Goal: Information Seeking & Learning: Learn about a topic

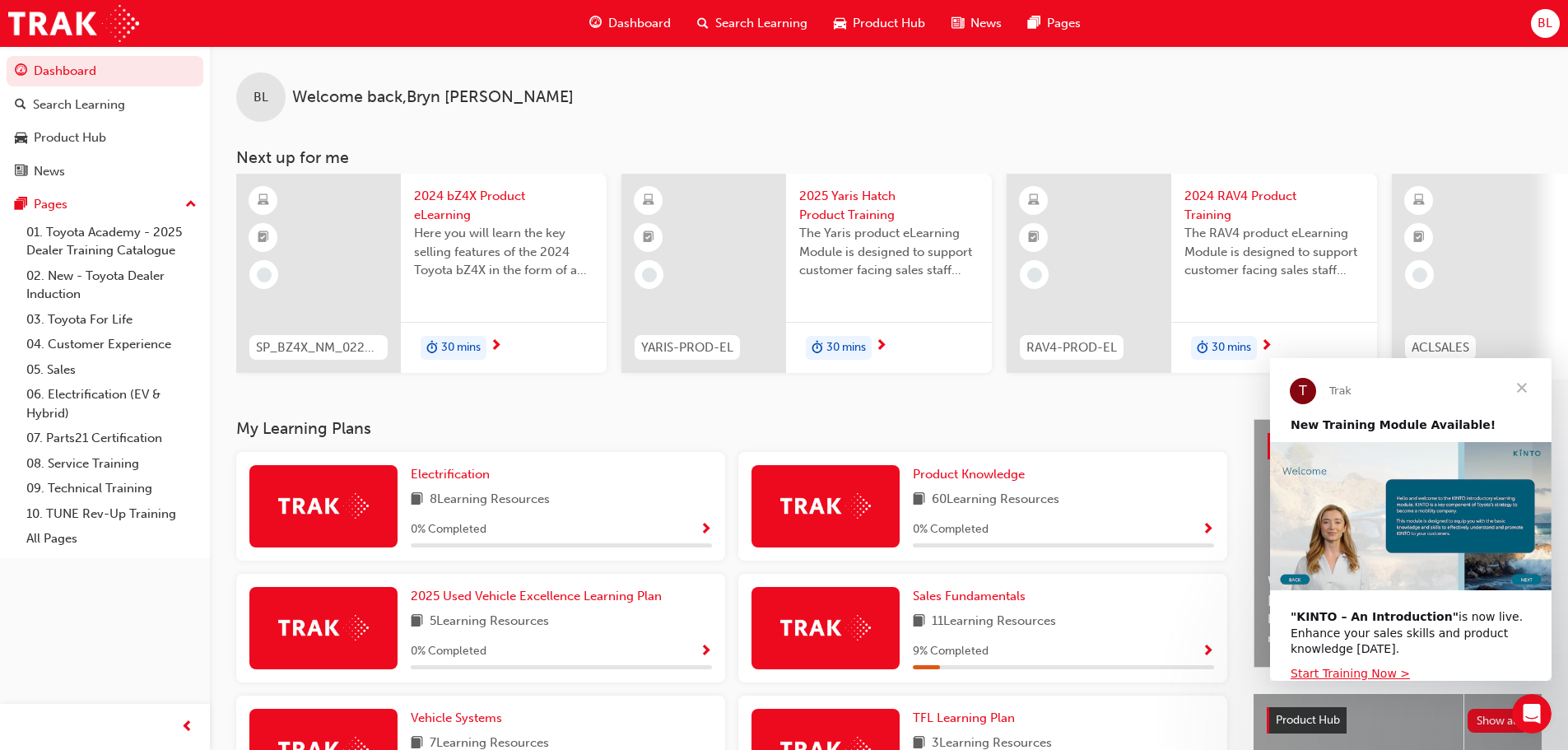
click at [1527, 382] on span "Close" at bounding box center [1523, 388] width 59 height 59
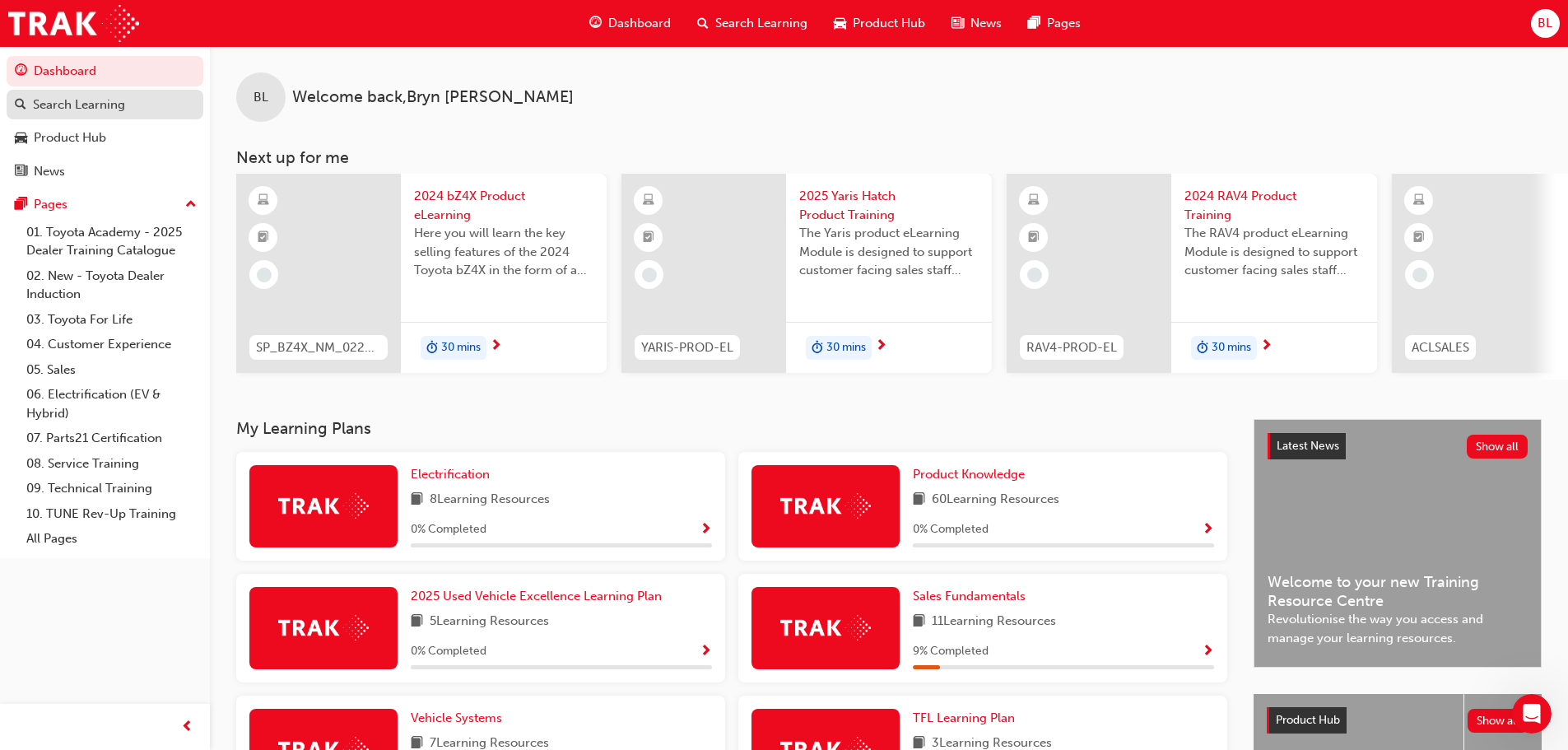
click at [113, 101] on div "Search Learning" at bounding box center [79, 105] width 92 height 19
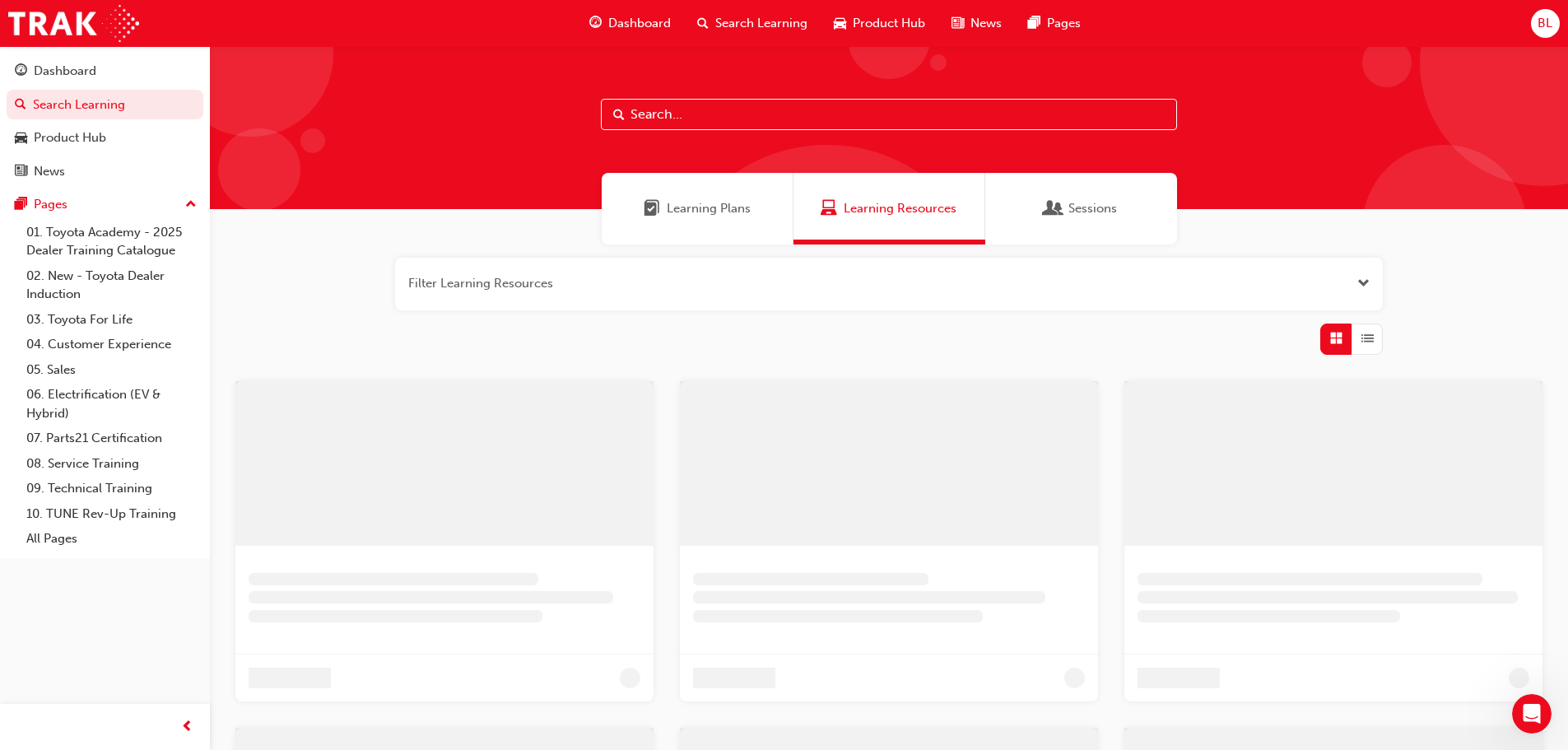
click at [658, 114] on input "text" at bounding box center [888, 115] width 576 height 32
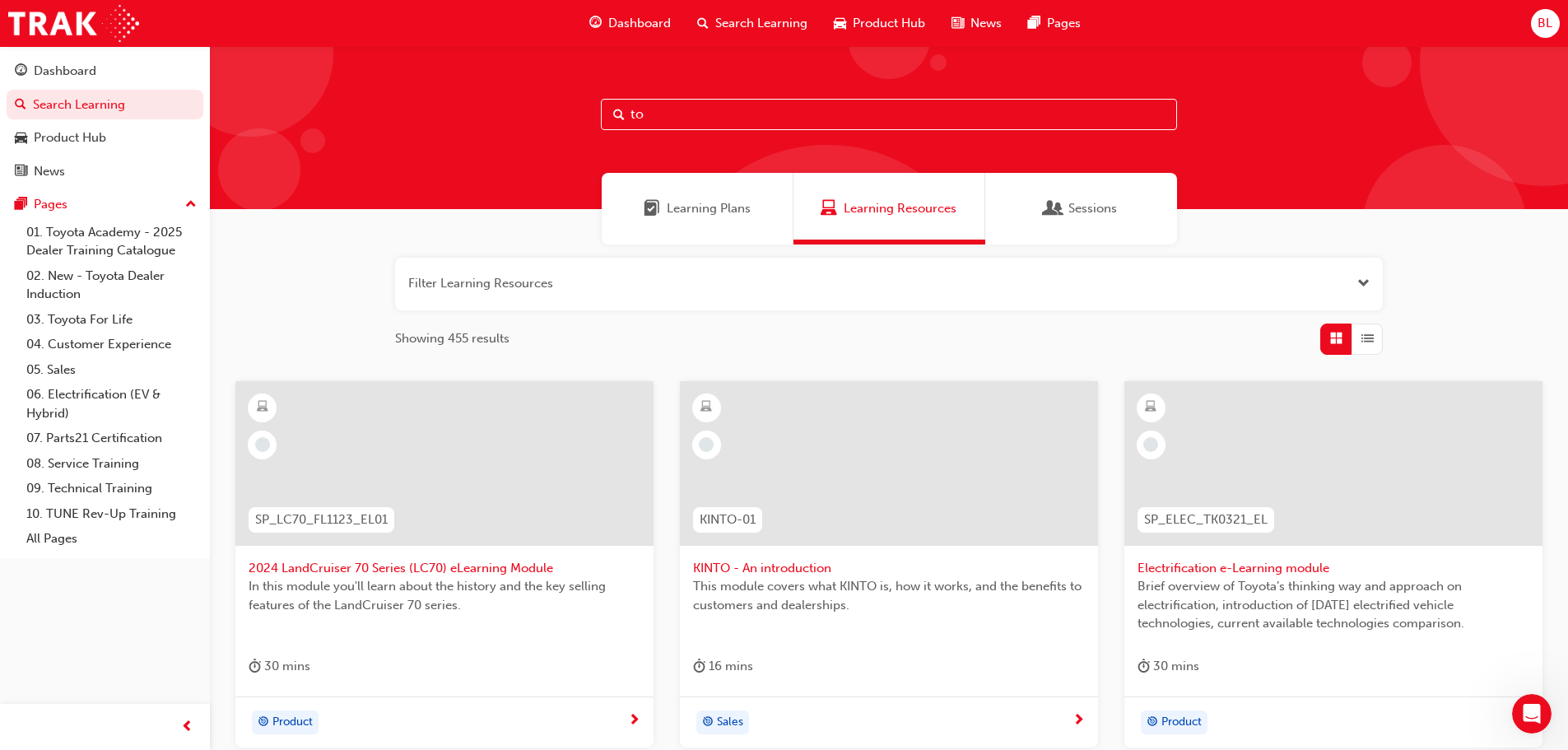
type input "t"
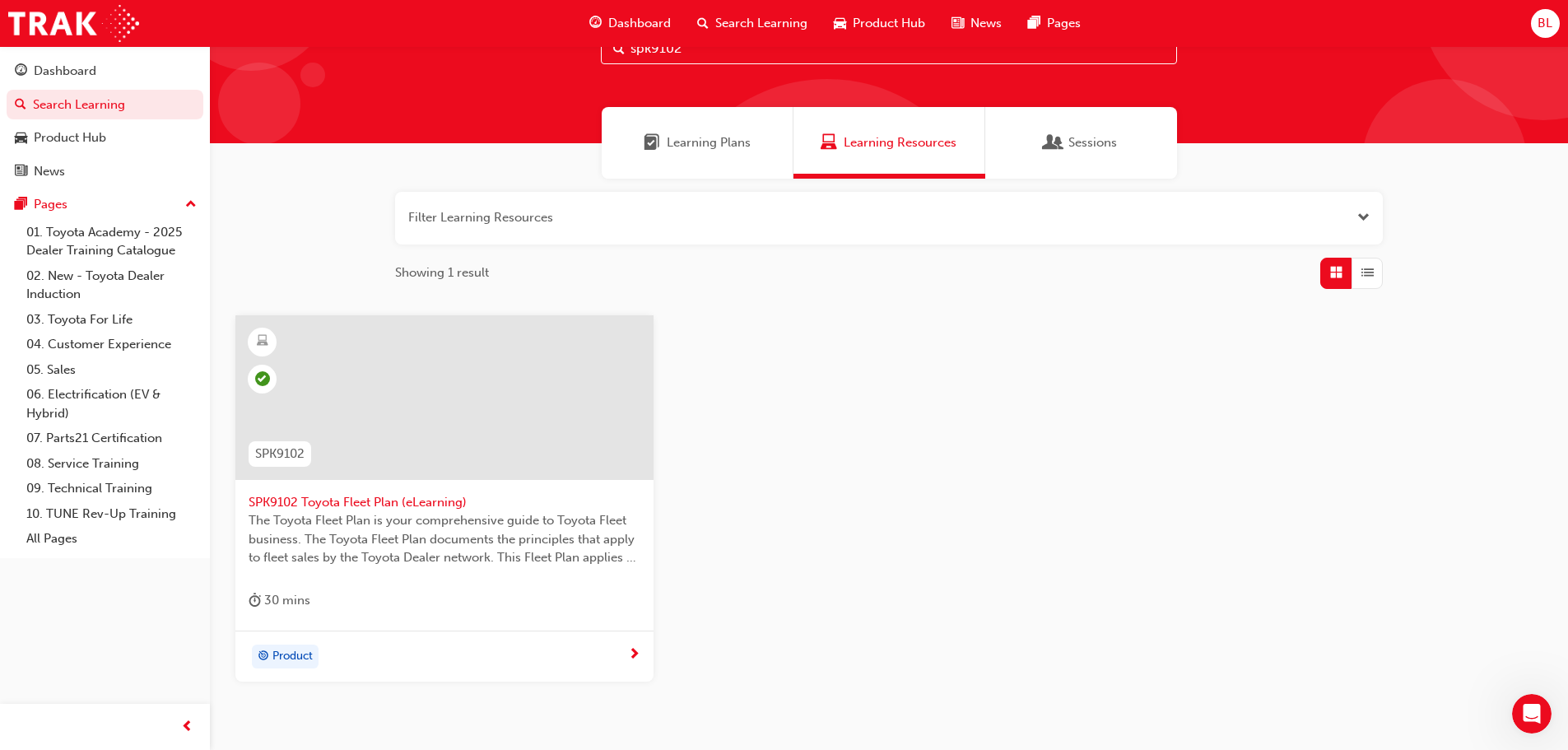
scroll to position [158, 0]
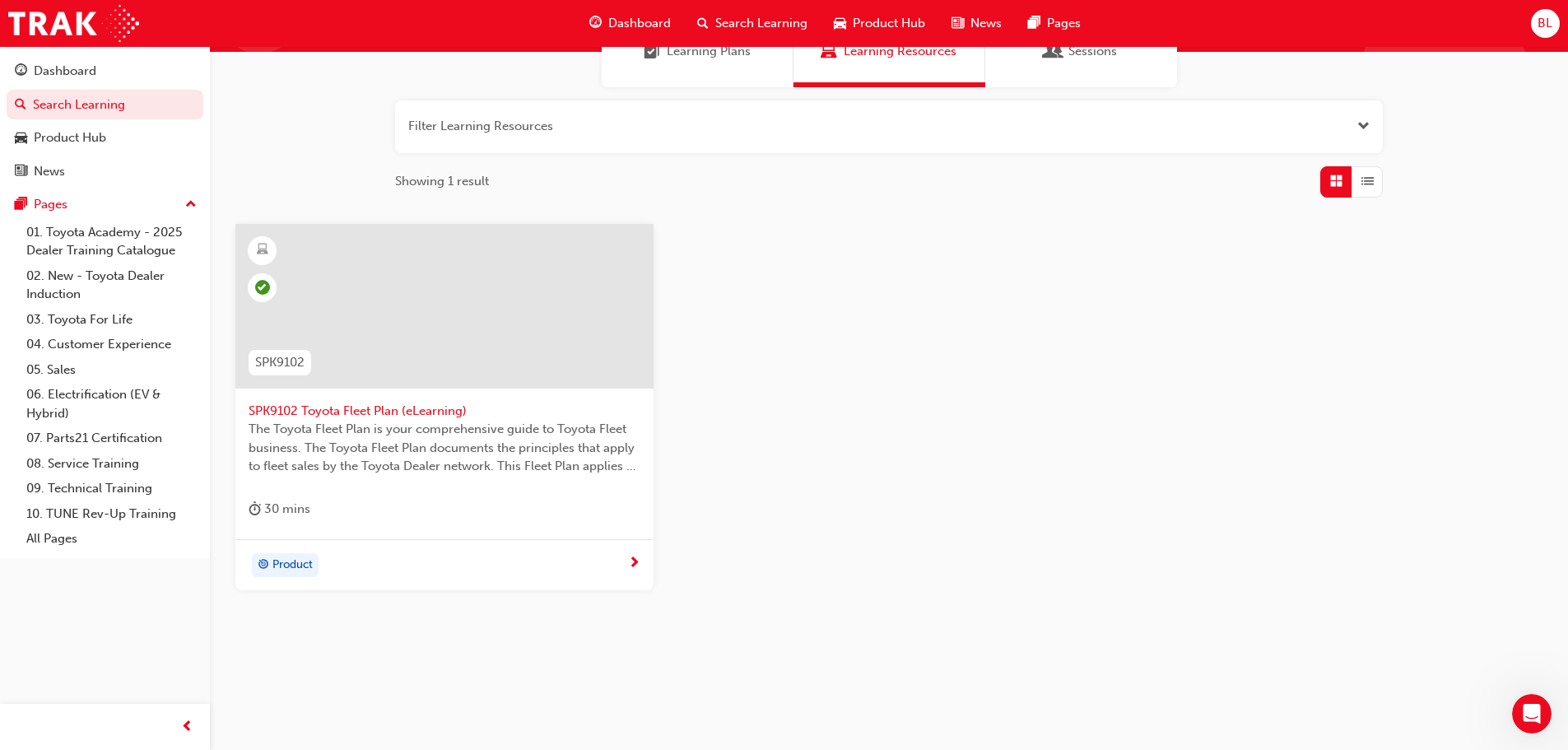
type input "spk9102"
click at [442, 434] on span "The Toyota Fleet Plan is your comprehensive guide to Toyota Fleet business. The…" at bounding box center [444, 448] width 392 height 56
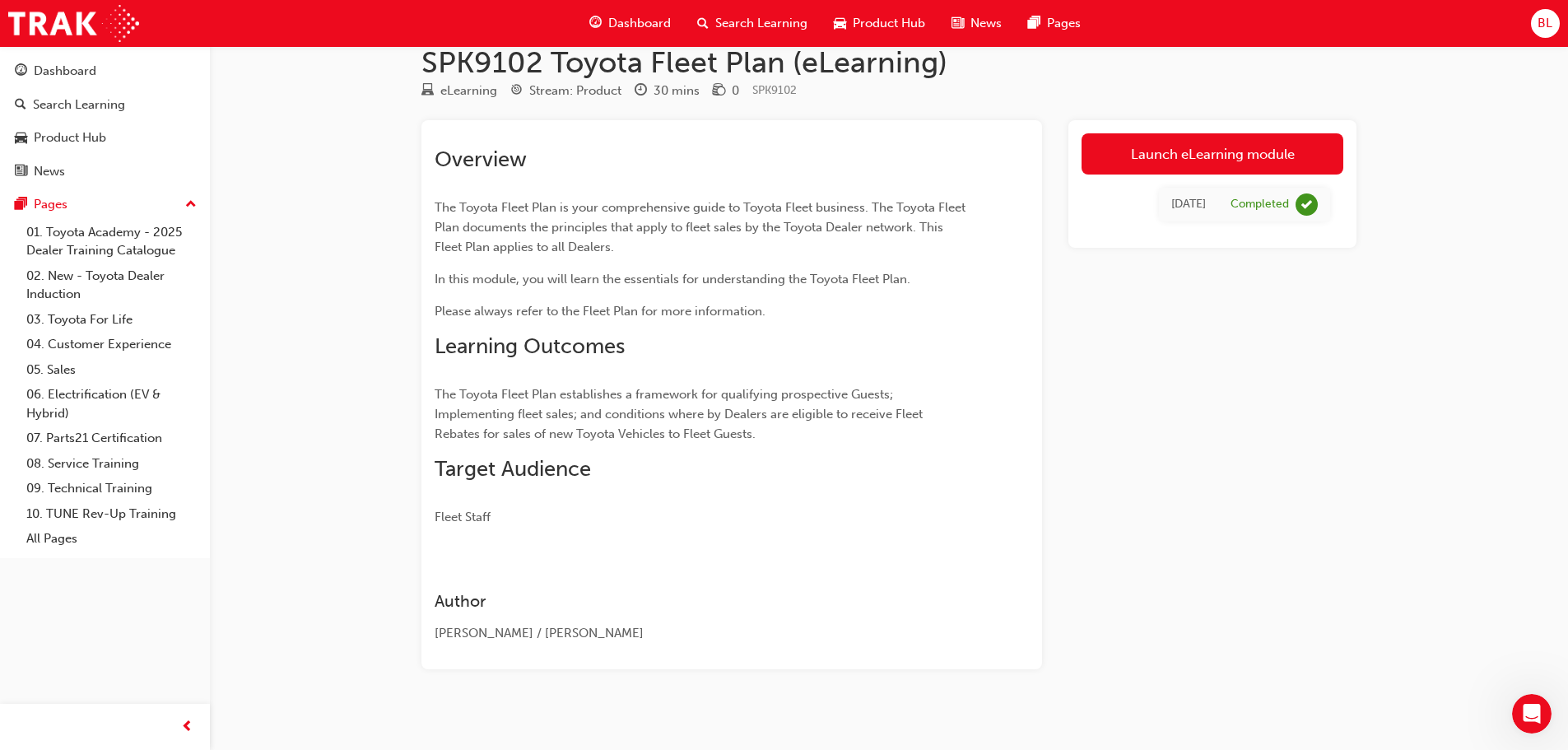
scroll to position [41, 0]
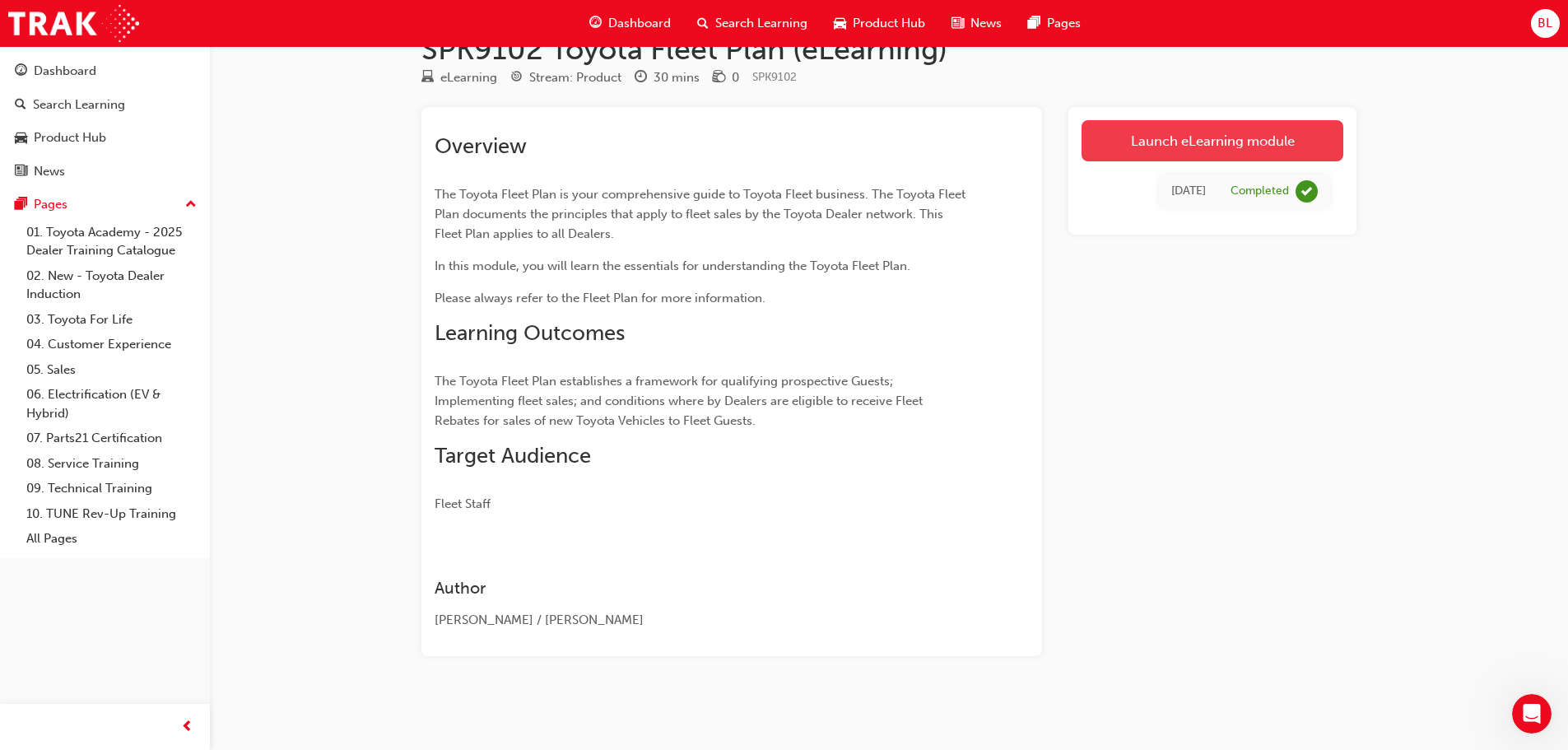
click at [1255, 145] on link "Launch eLearning module" at bounding box center [1213, 141] width 261 height 41
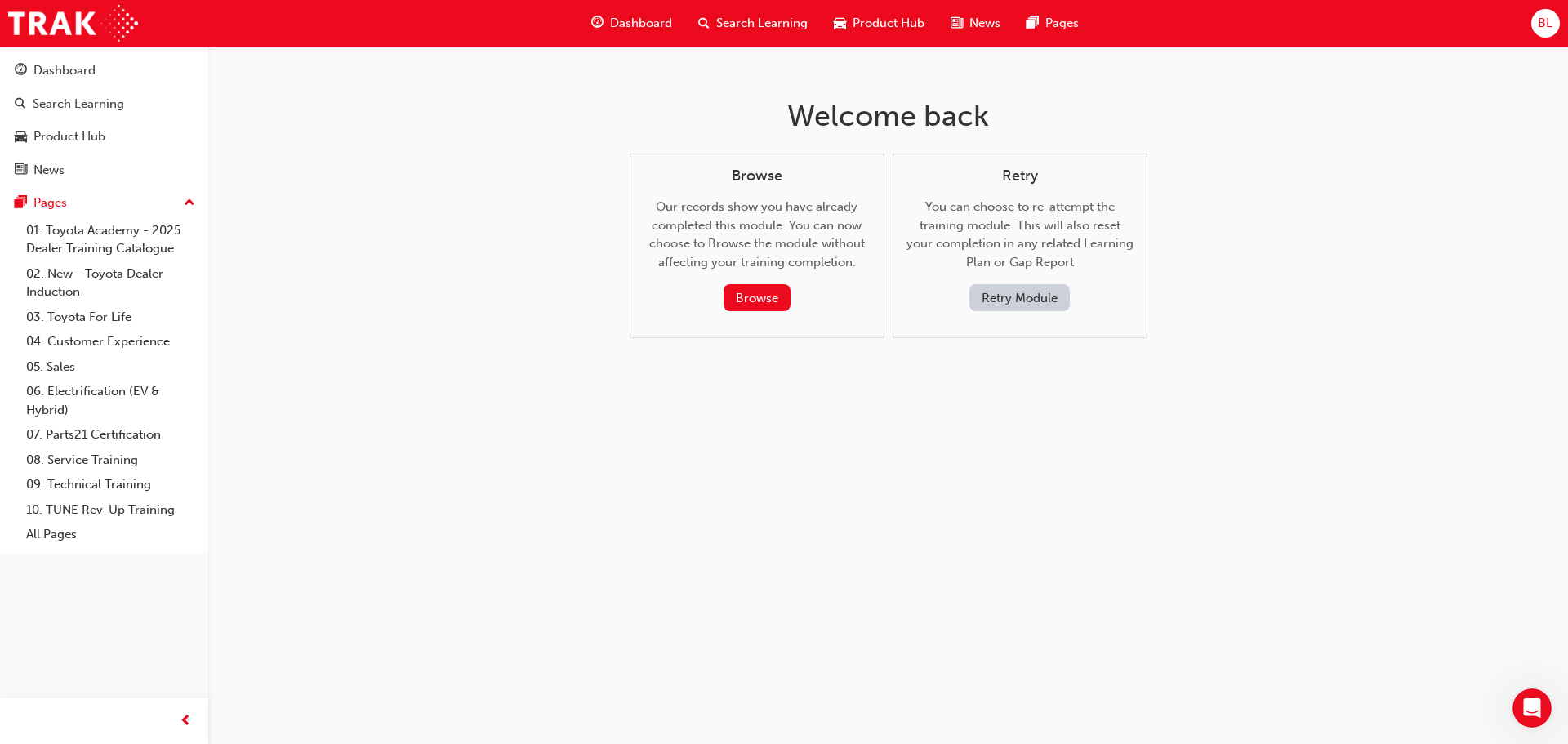
click at [1023, 245] on div "Retry You can choose to re-attempt the training module. This will also reset yo…" at bounding box center [1019, 239] width 227 height 144
click at [780, 17] on span "Search Learning" at bounding box center [761, 23] width 91 height 18
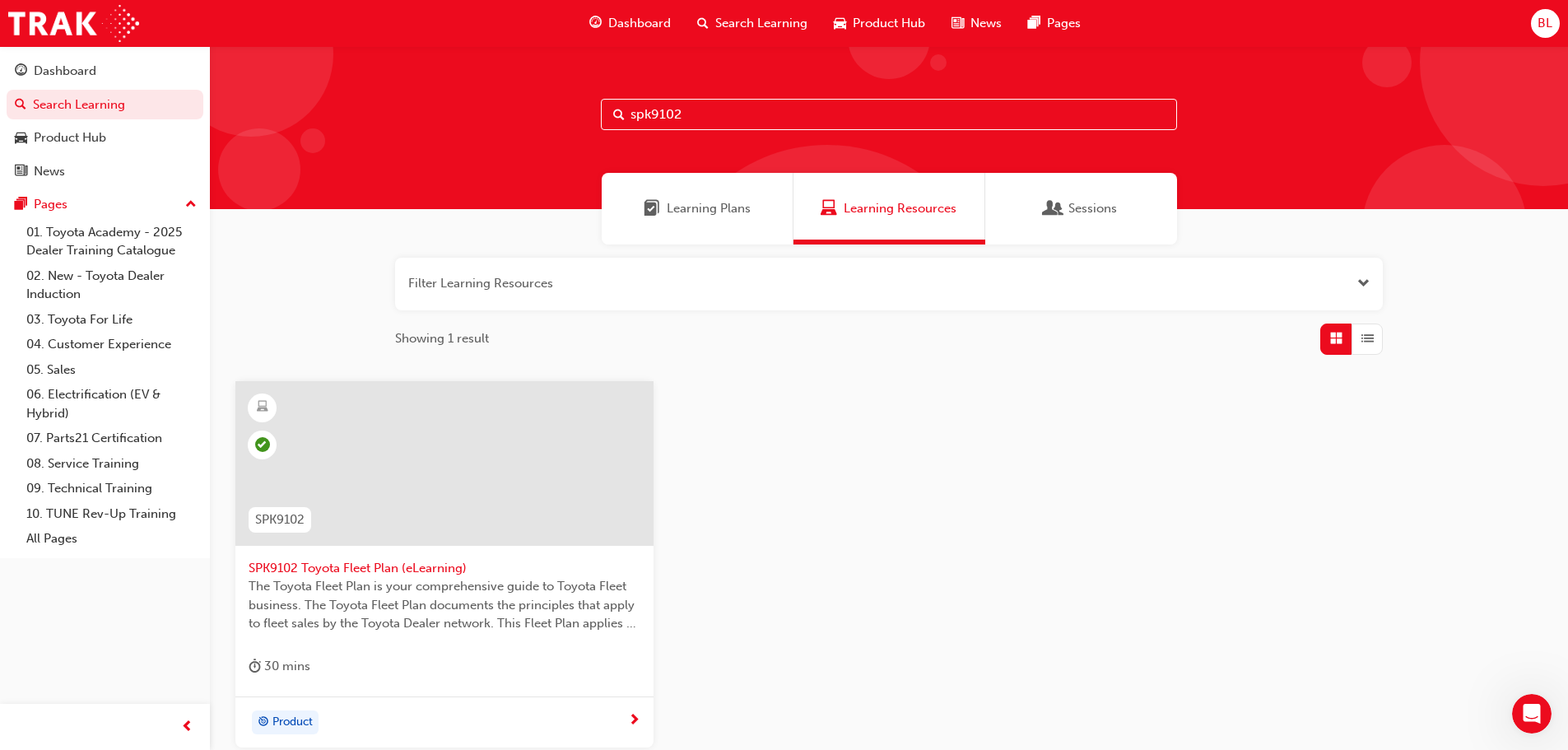
click at [708, 106] on input "spk9102" at bounding box center [888, 115] width 576 height 32
drag, startPoint x: 708, startPoint y: 107, endPoint x: 557, endPoint y: 111, distance: 151.1
click at [557, 111] on div "spk9102" at bounding box center [888, 128] width 1358 height 163
paste input "SPK9103"
type input "SPK9103"
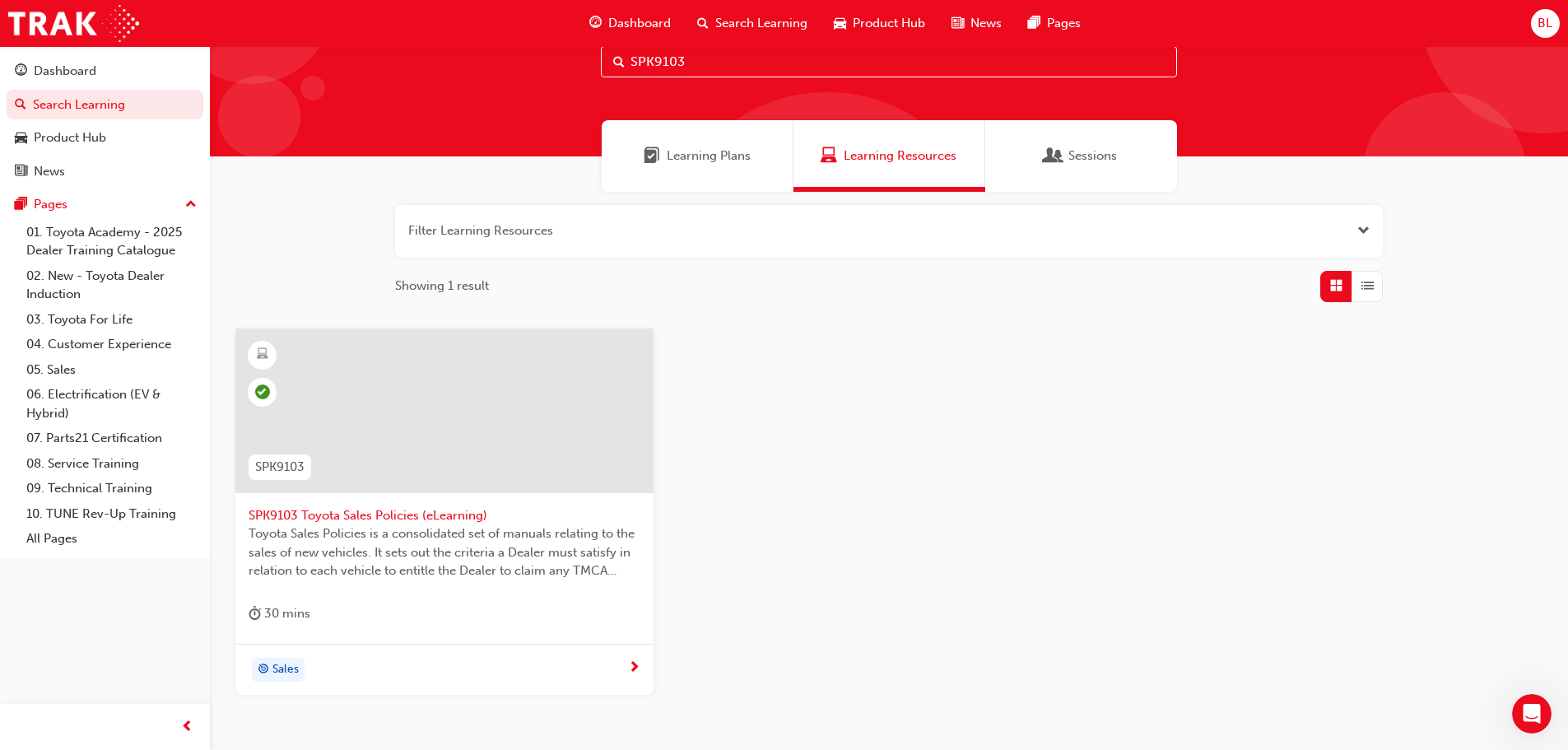
scroll to position [83, 0]
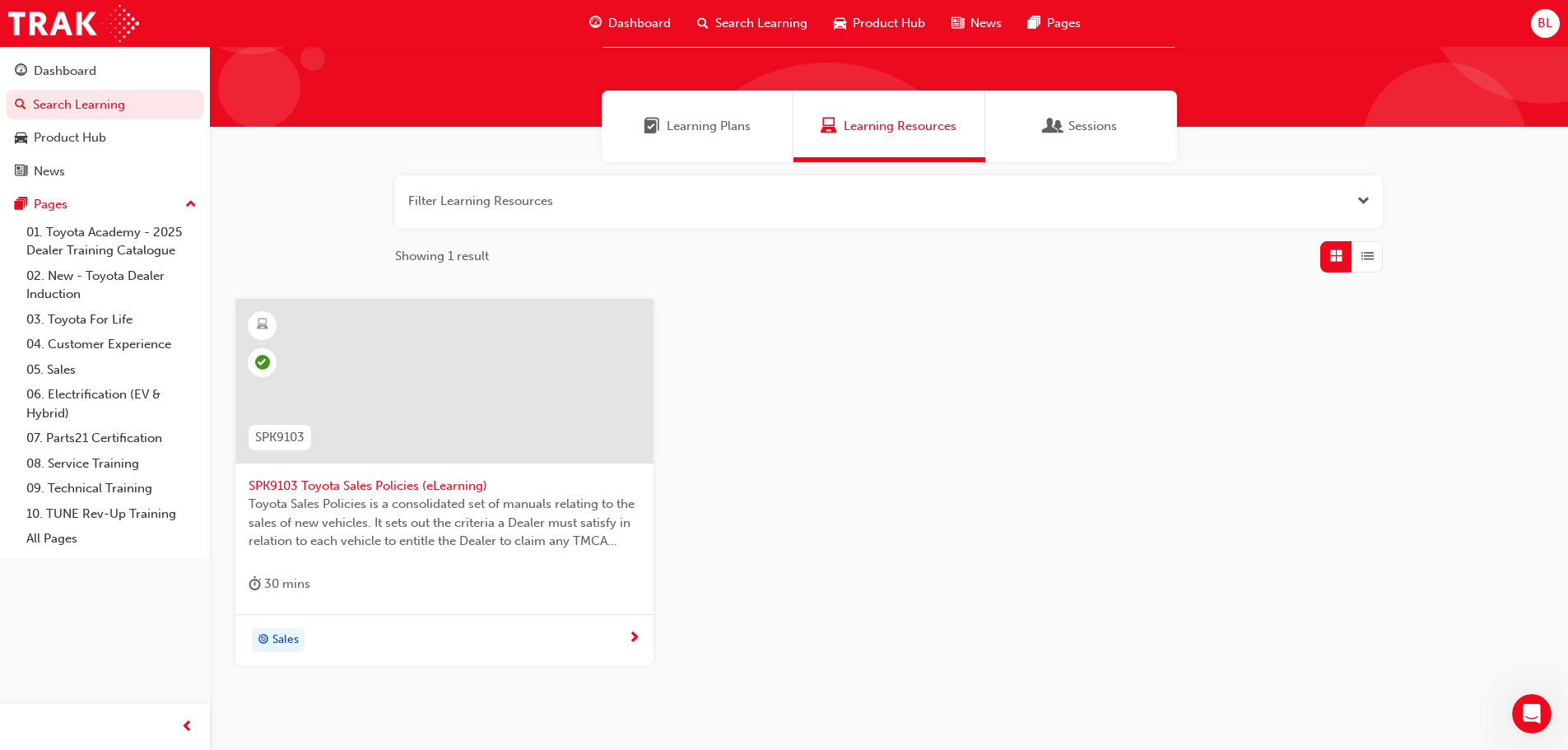
click at [415, 484] on span "SPK9103 Toyota Sales Policies (eLearning)" at bounding box center [444, 486] width 392 height 19
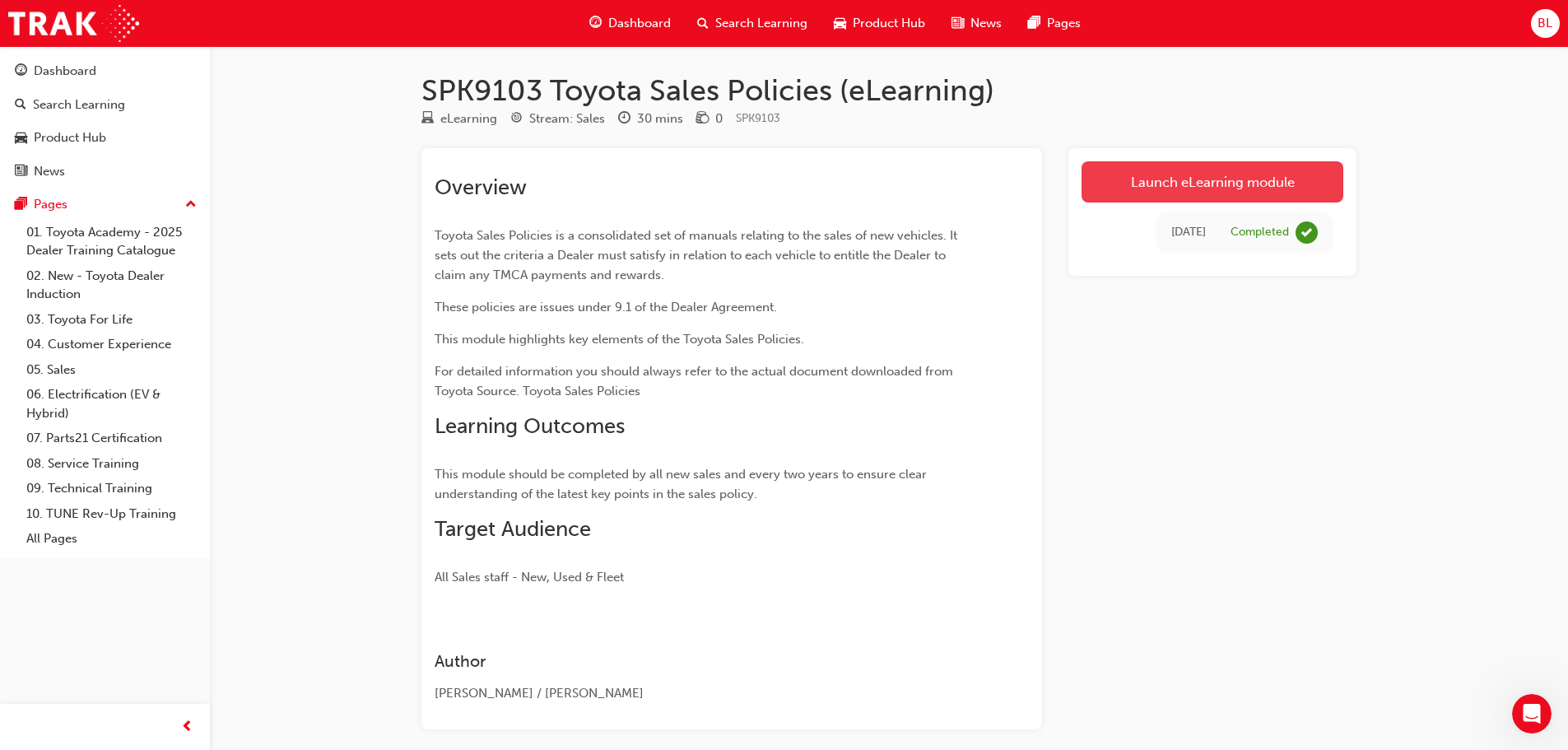
click at [1127, 184] on link "Launch eLearning module" at bounding box center [1213, 182] width 261 height 41
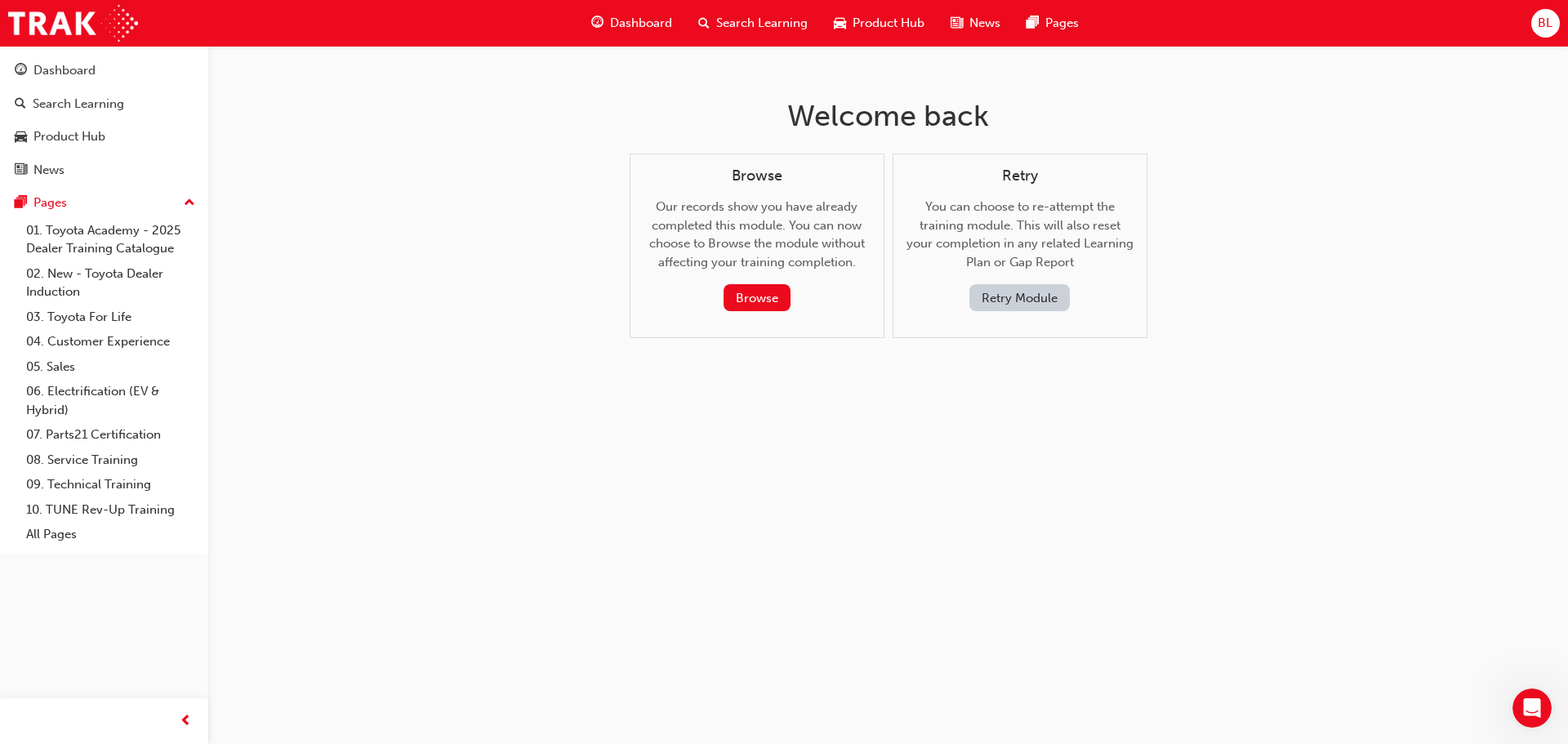
click at [1455, 177] on div "Welcome back Browse Our records show you have already completed this module. Yo…" at bounding box center [784, 372] width 1568 height 744
click at [1006, 302] on button "Retry Module" at bounding box center [1019, 297] width 100 height 27
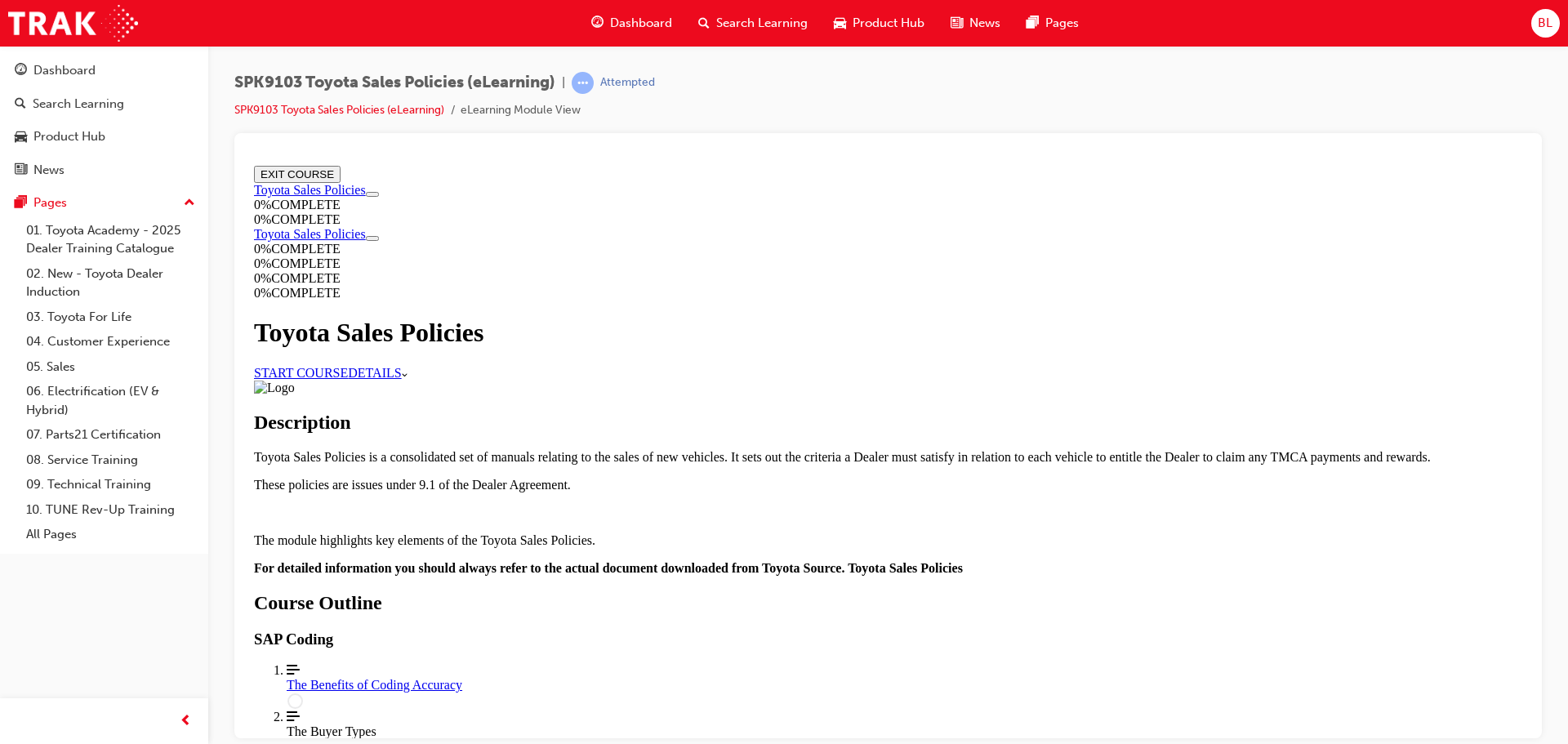
click at [348, 365] on link "START COURSE" at bounding box center [301, 372] width 94 height 14
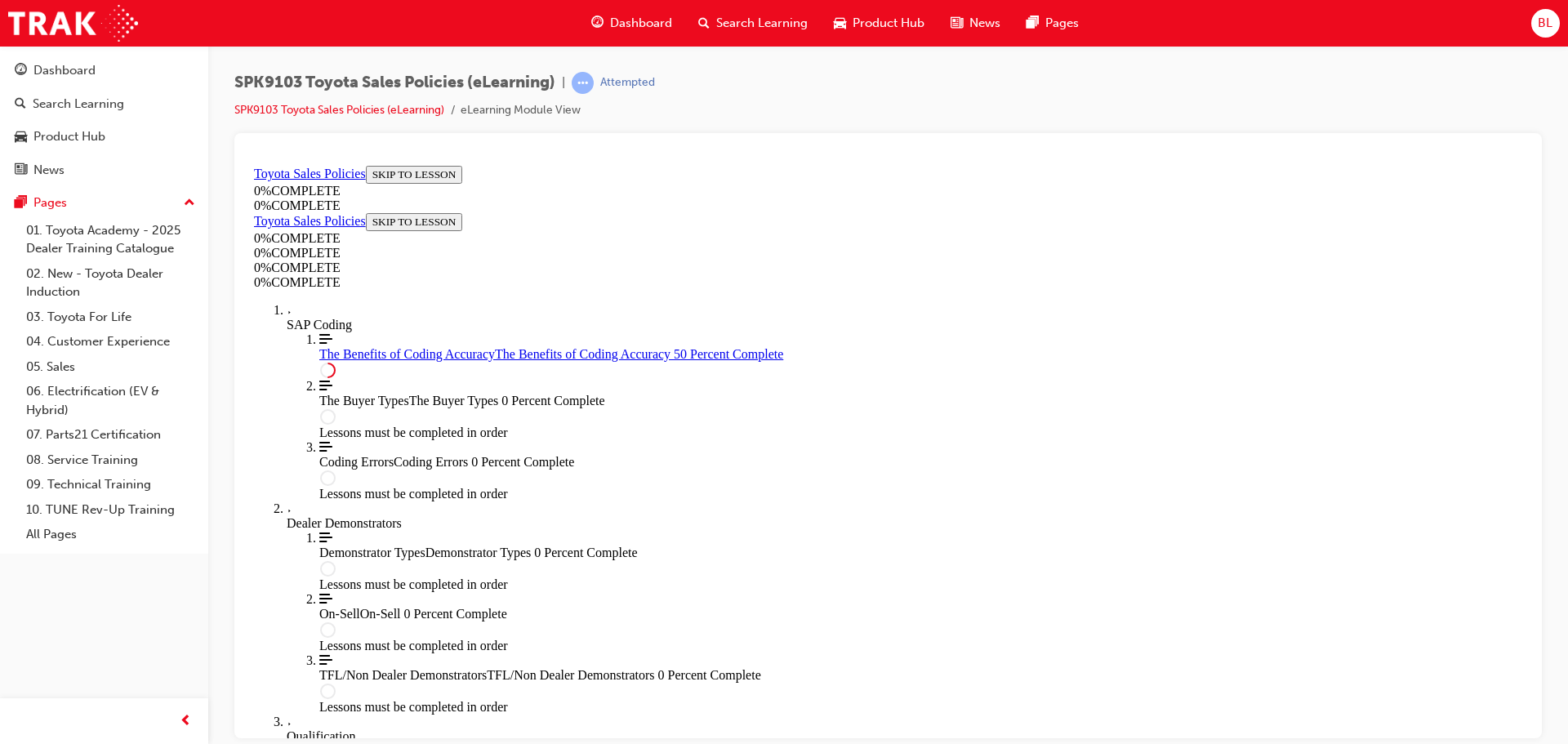
scroll to position [818, 0]
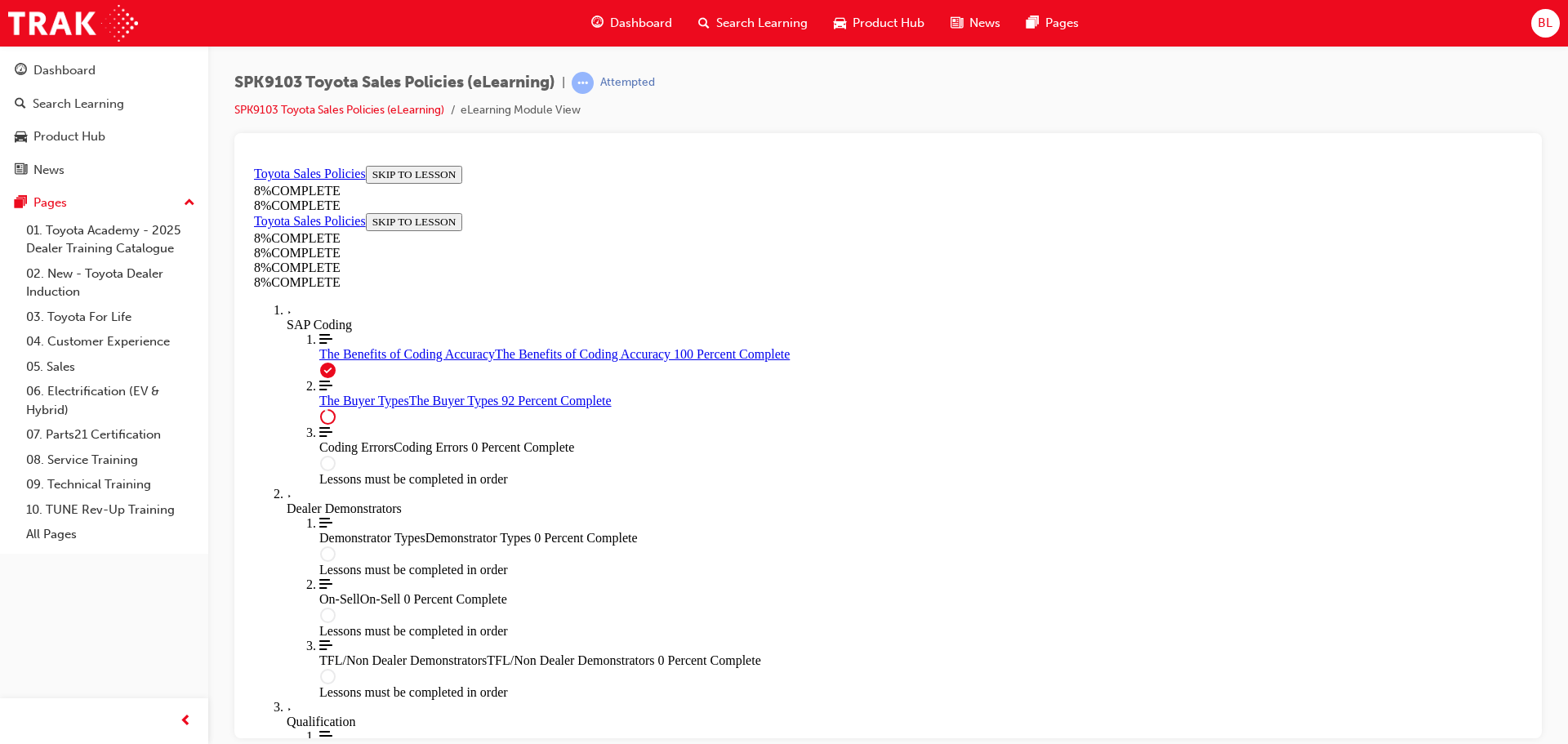
scroll to position [6714, 0]
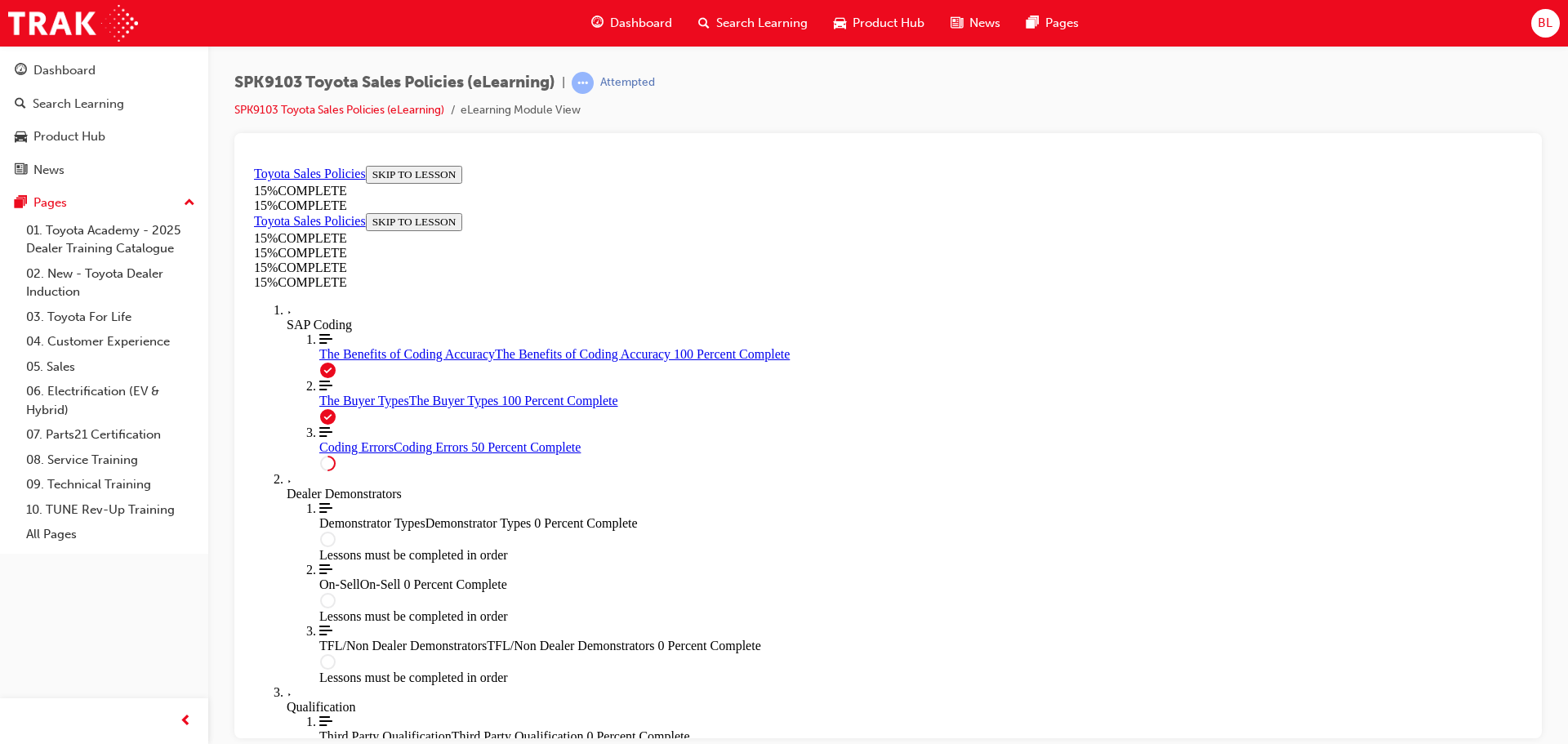
scroll to position [1321, 0]
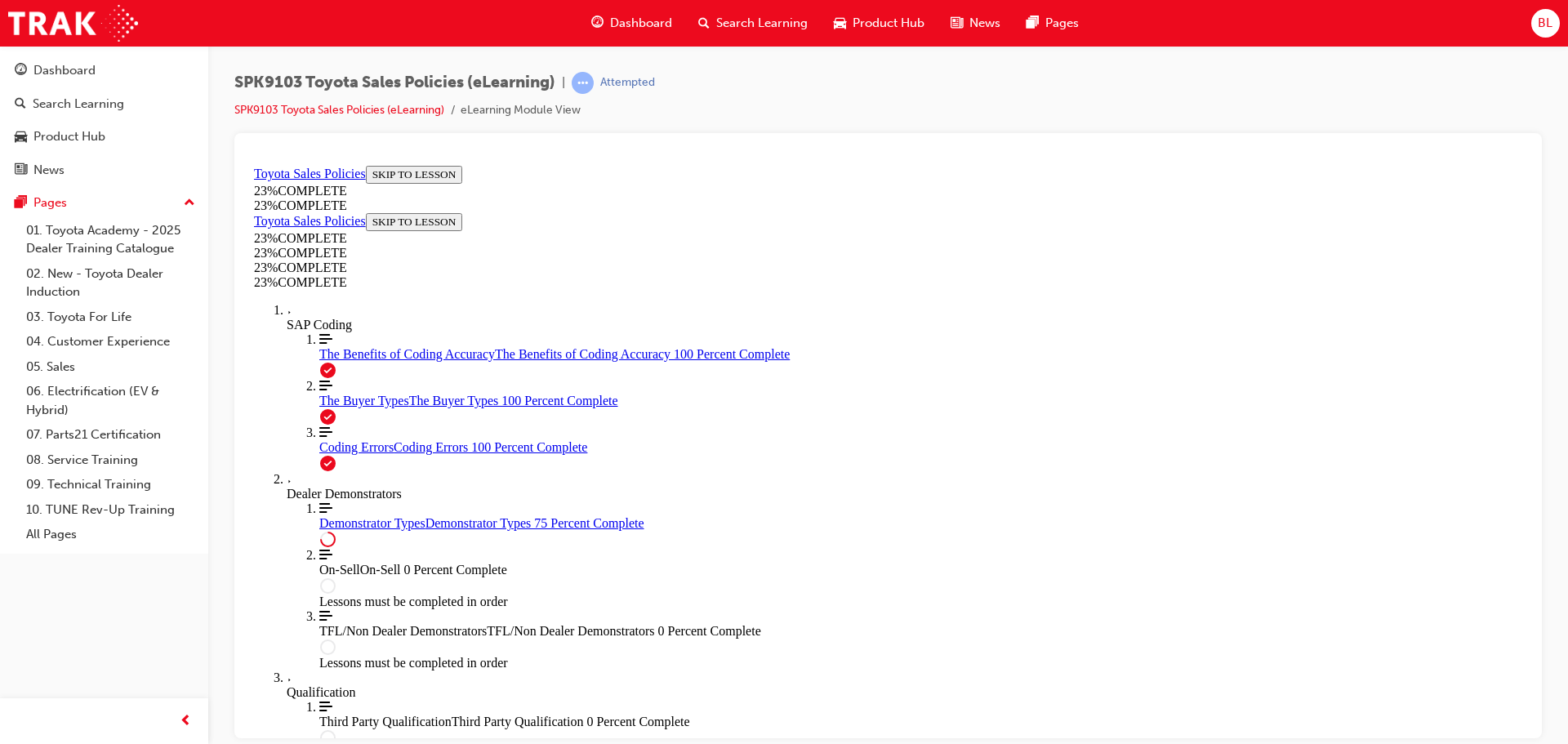
scroll to position [763, 0]
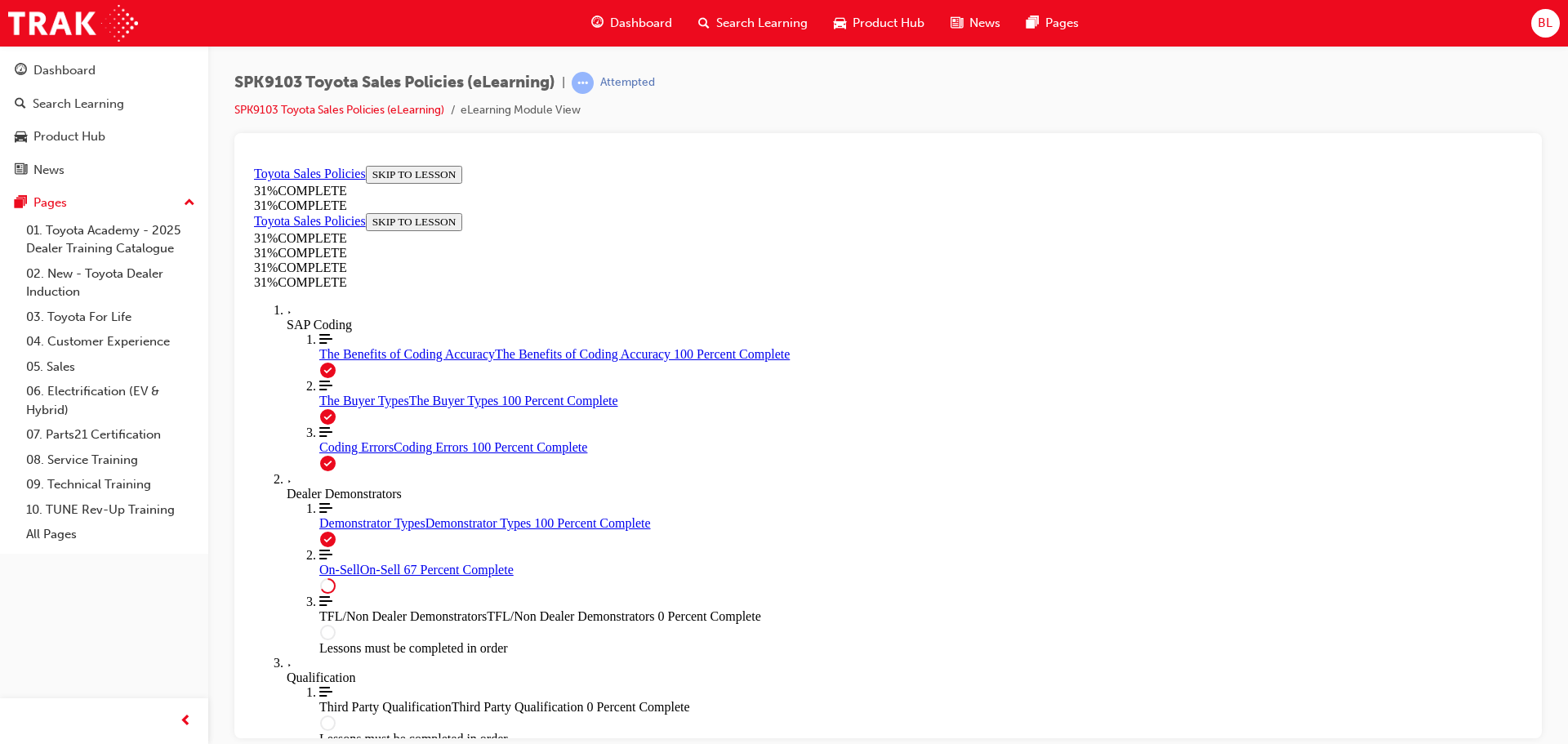
scroll to position [915, 0]
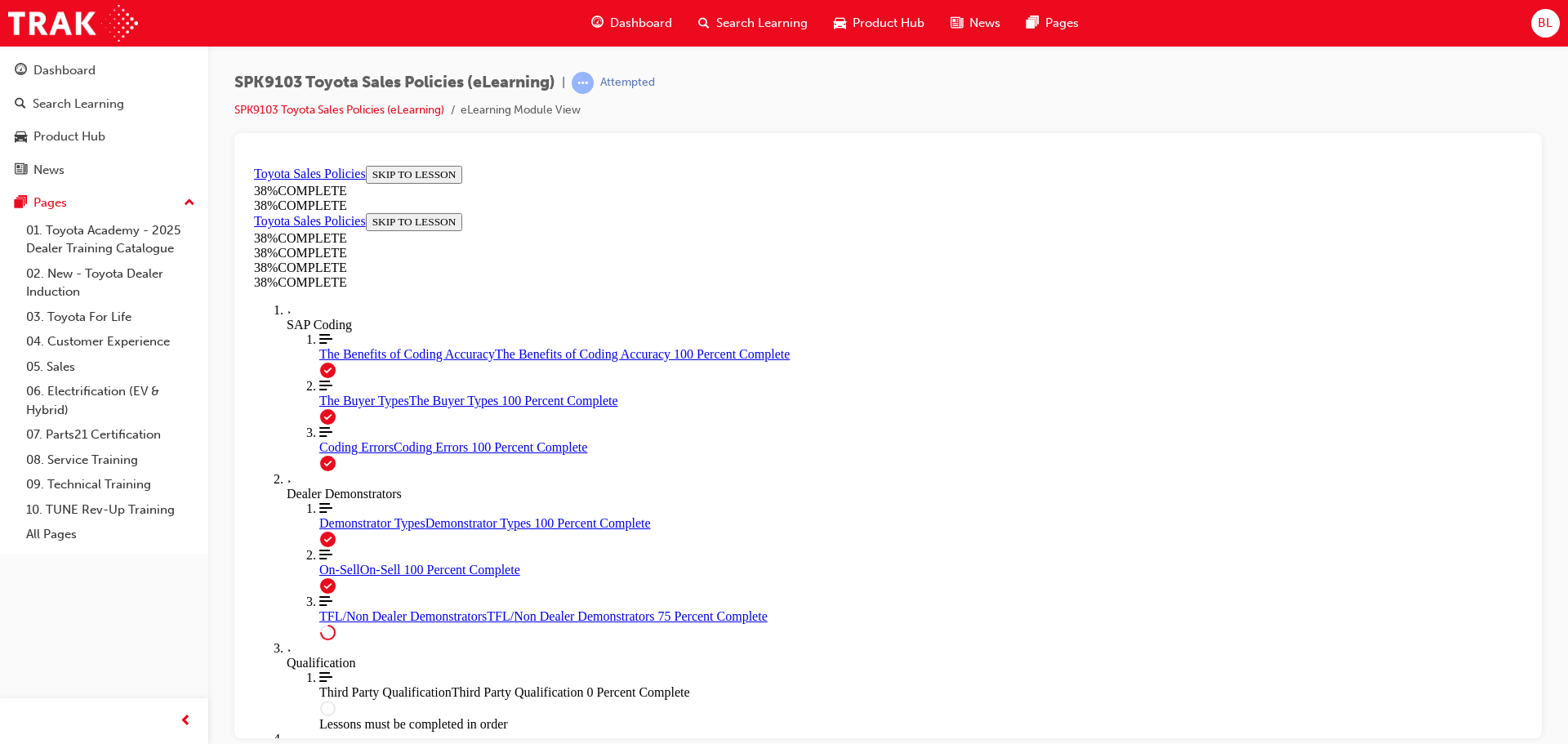
scroll to position [607, 0]
drag, startPoint x: 818, startPoint y: 376, endPoint x: 809, endPoint y: 391, distance: 17.5
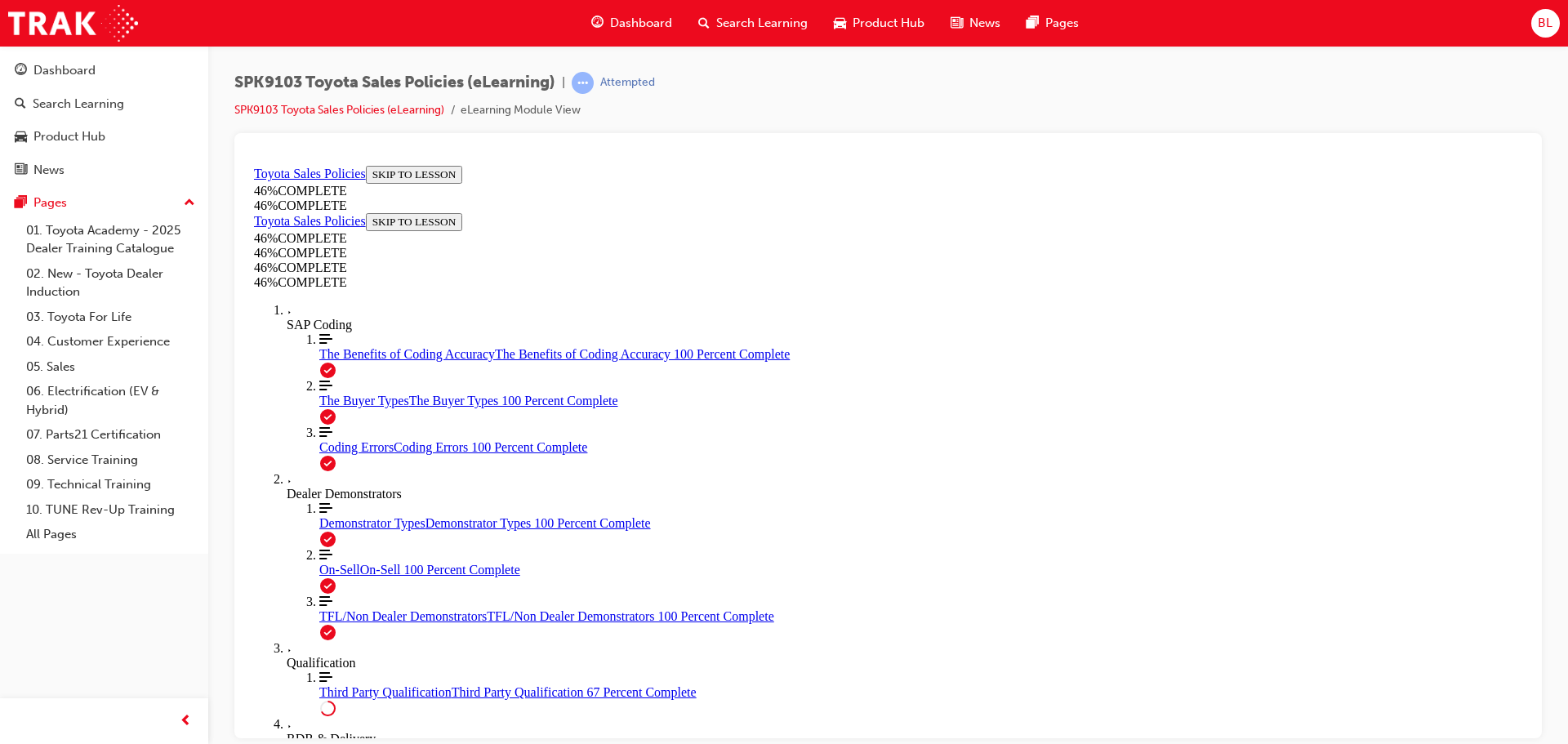
scroll to position [1368, 0]
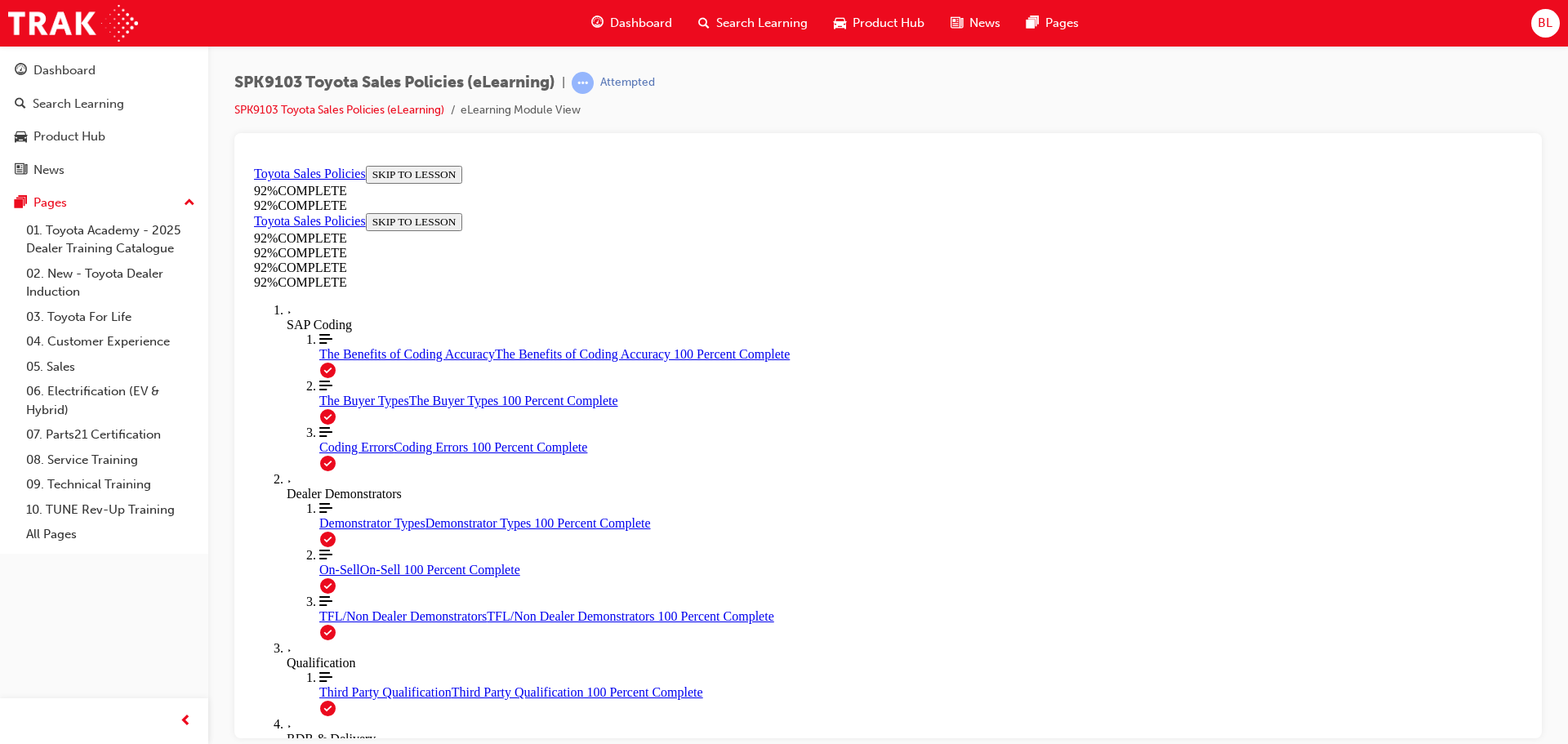
drag, startPoint x: 841, startPoint y: 402, endPoint x: 1217, endPoint y: 377, distance: 376.8
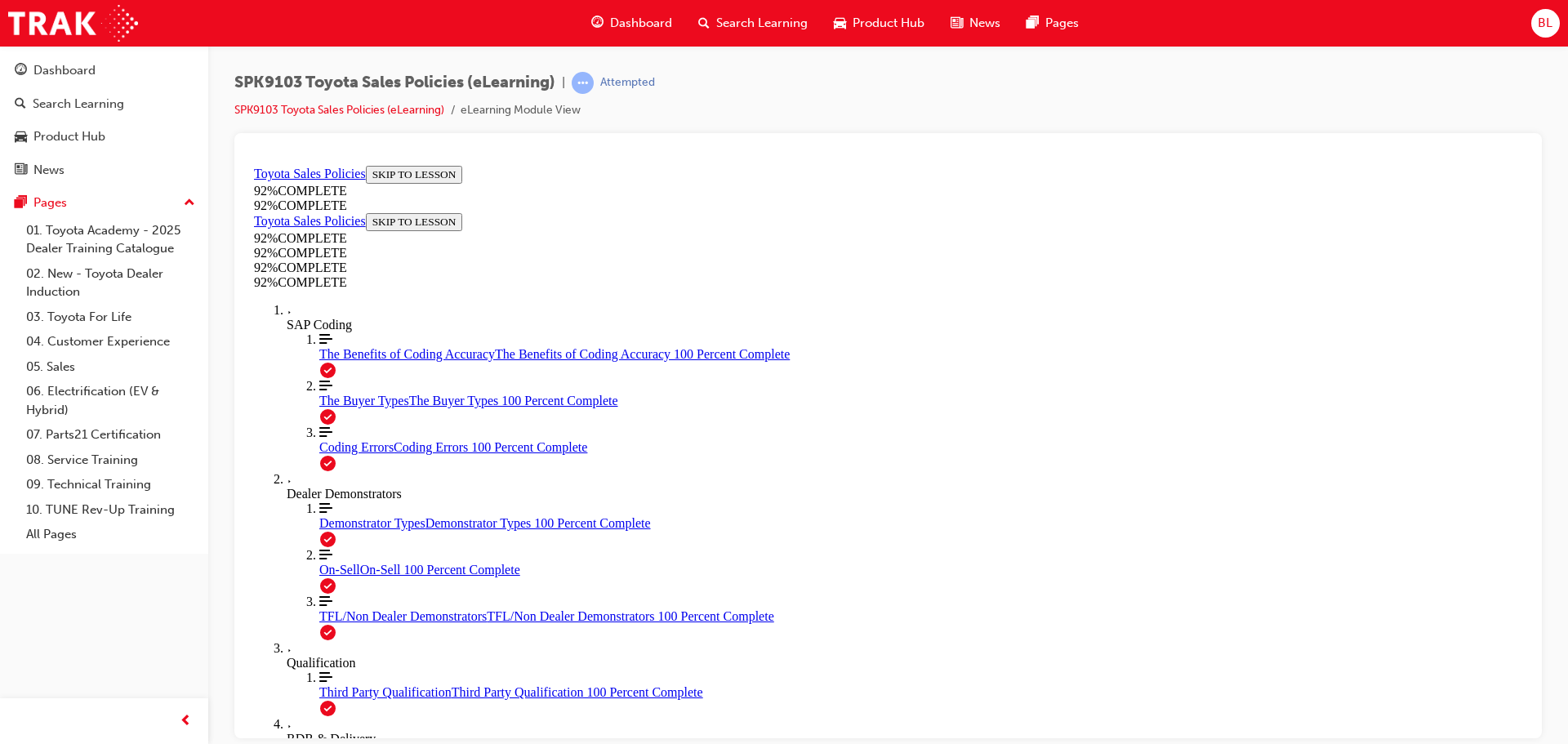
scroll to position [223, 0]
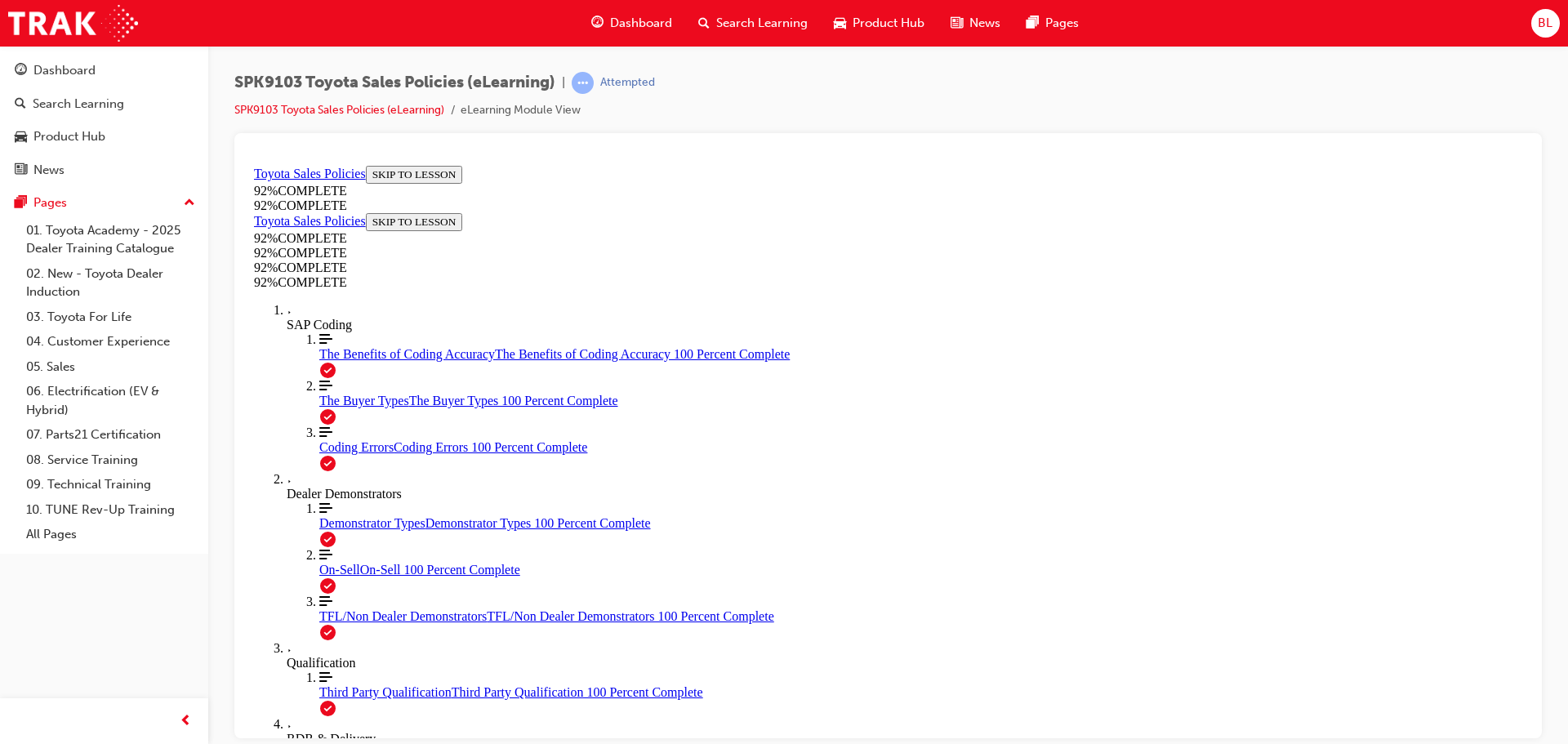
scroll to position [272, 0]
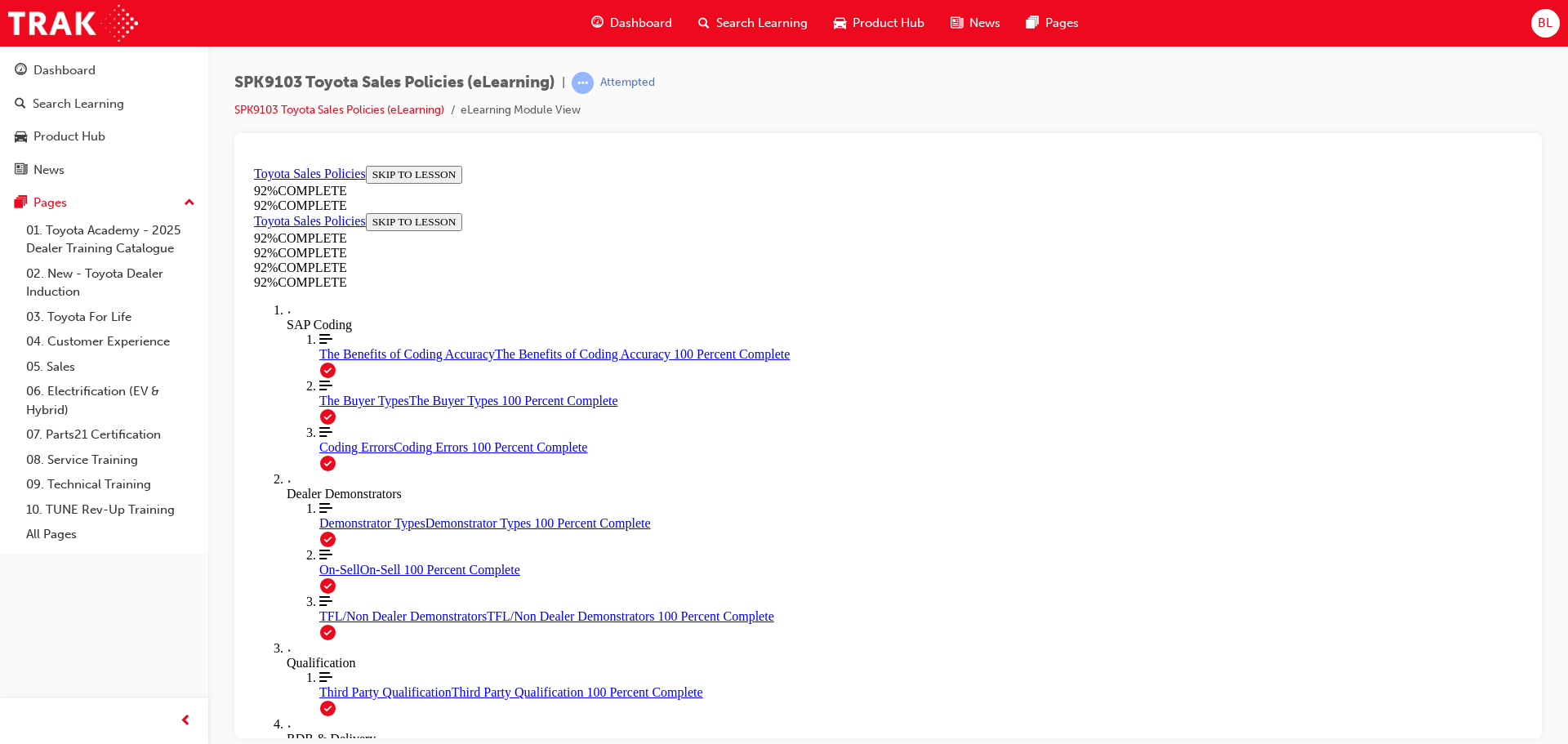
scroll to position [266, 0]
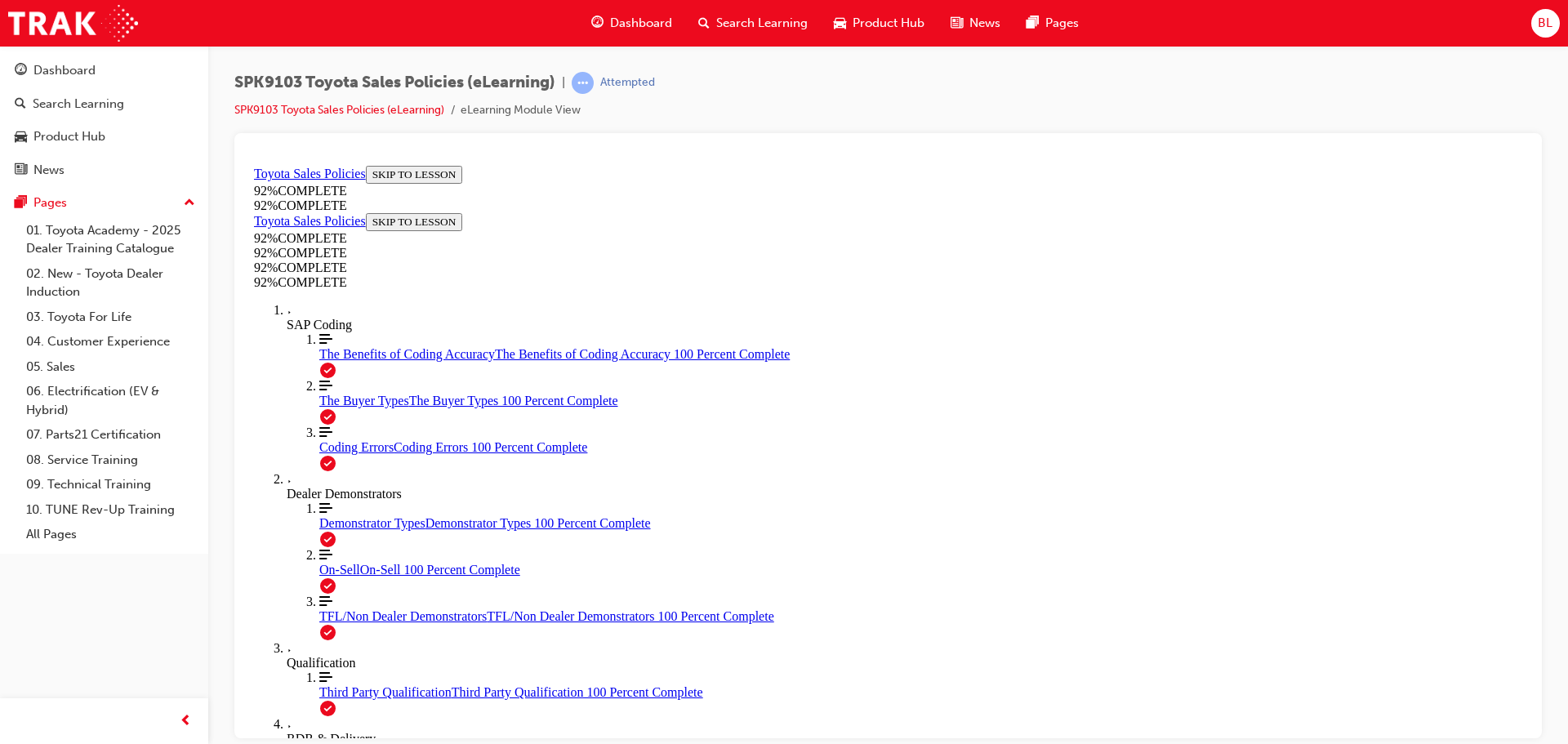
scroll to position [223, 0]
drag, startPoint x: 874, startPoint y: 562, endPoint x: 952, endPoint y: 630, distance: 103.5
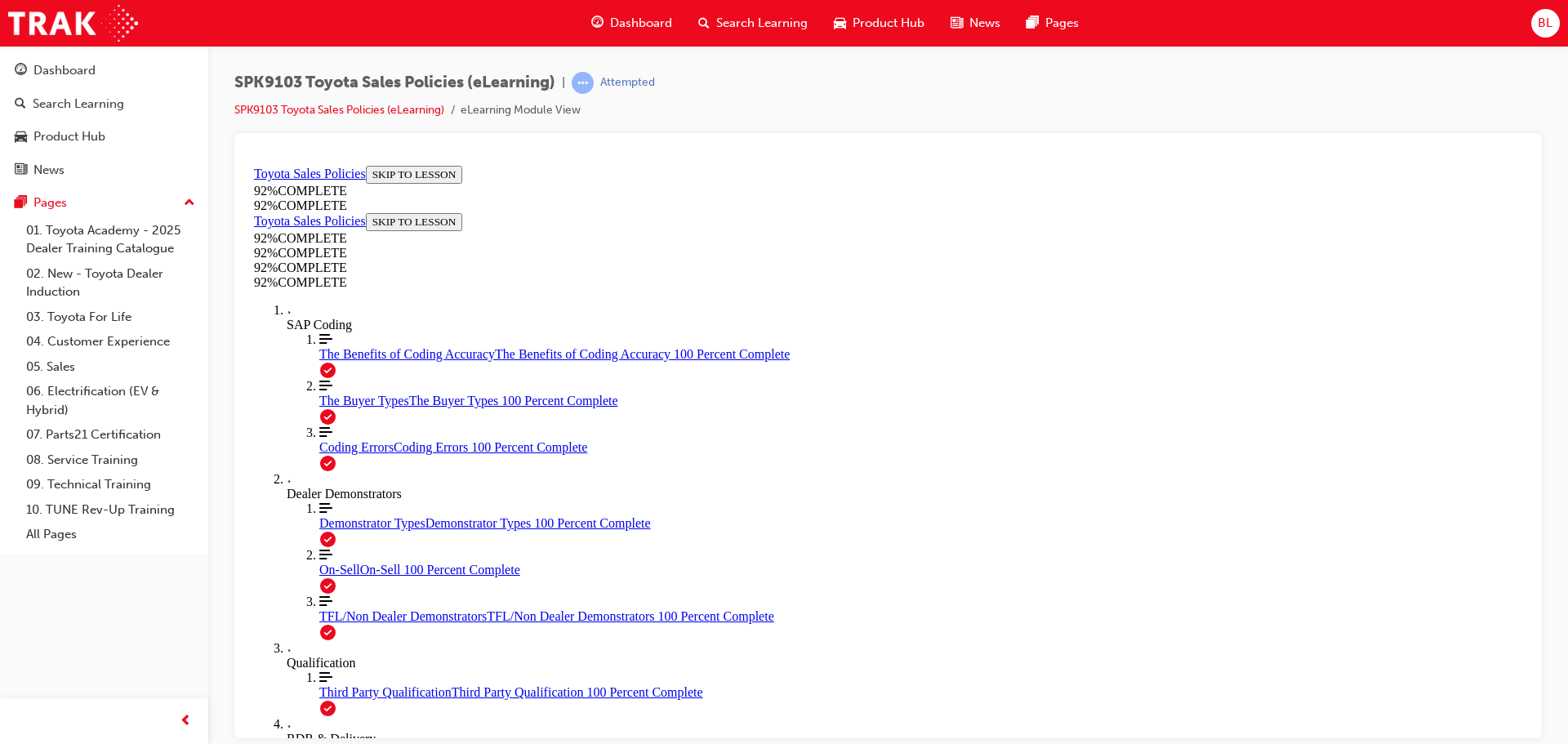
scroll to position [201, 0]
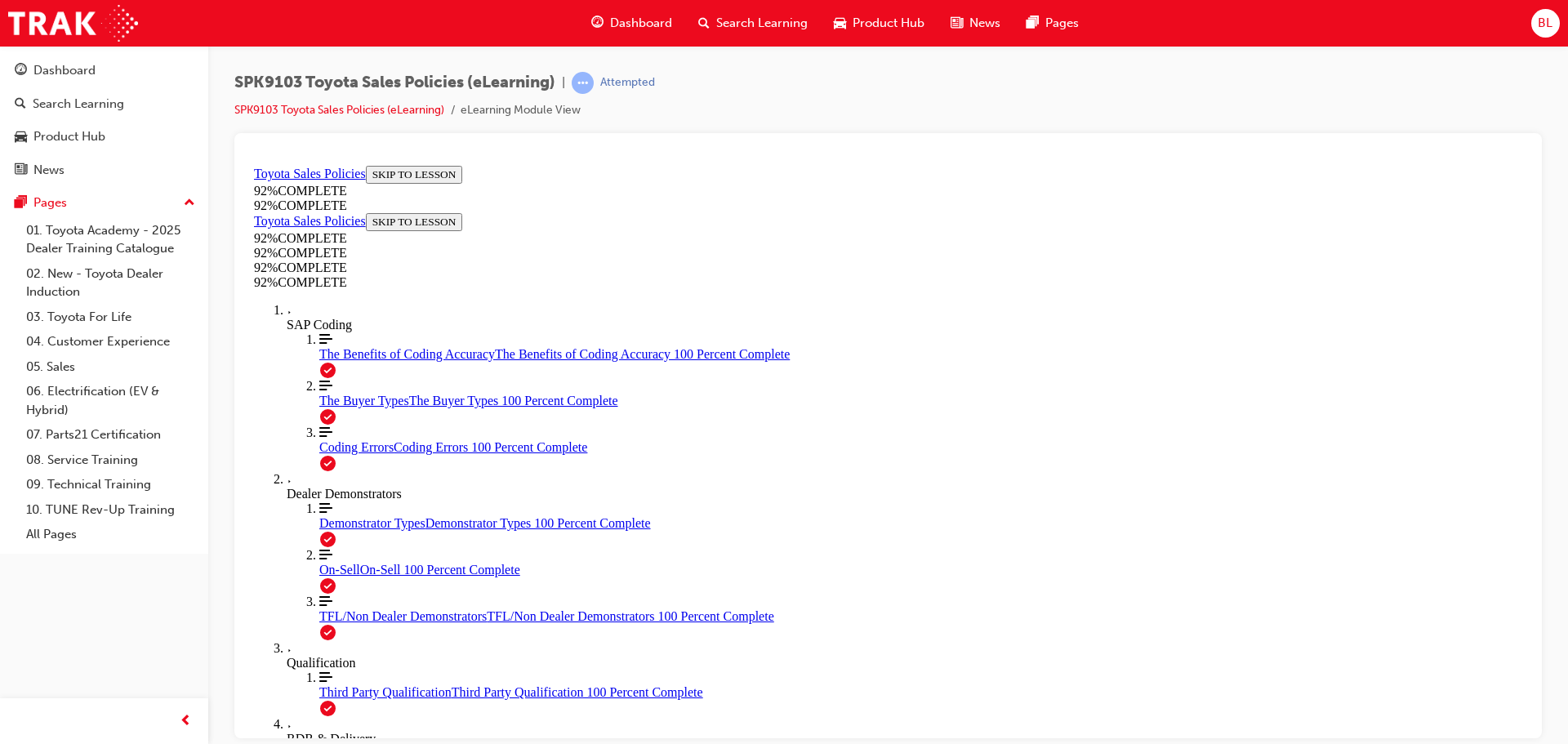
scroll to position [60, 0]
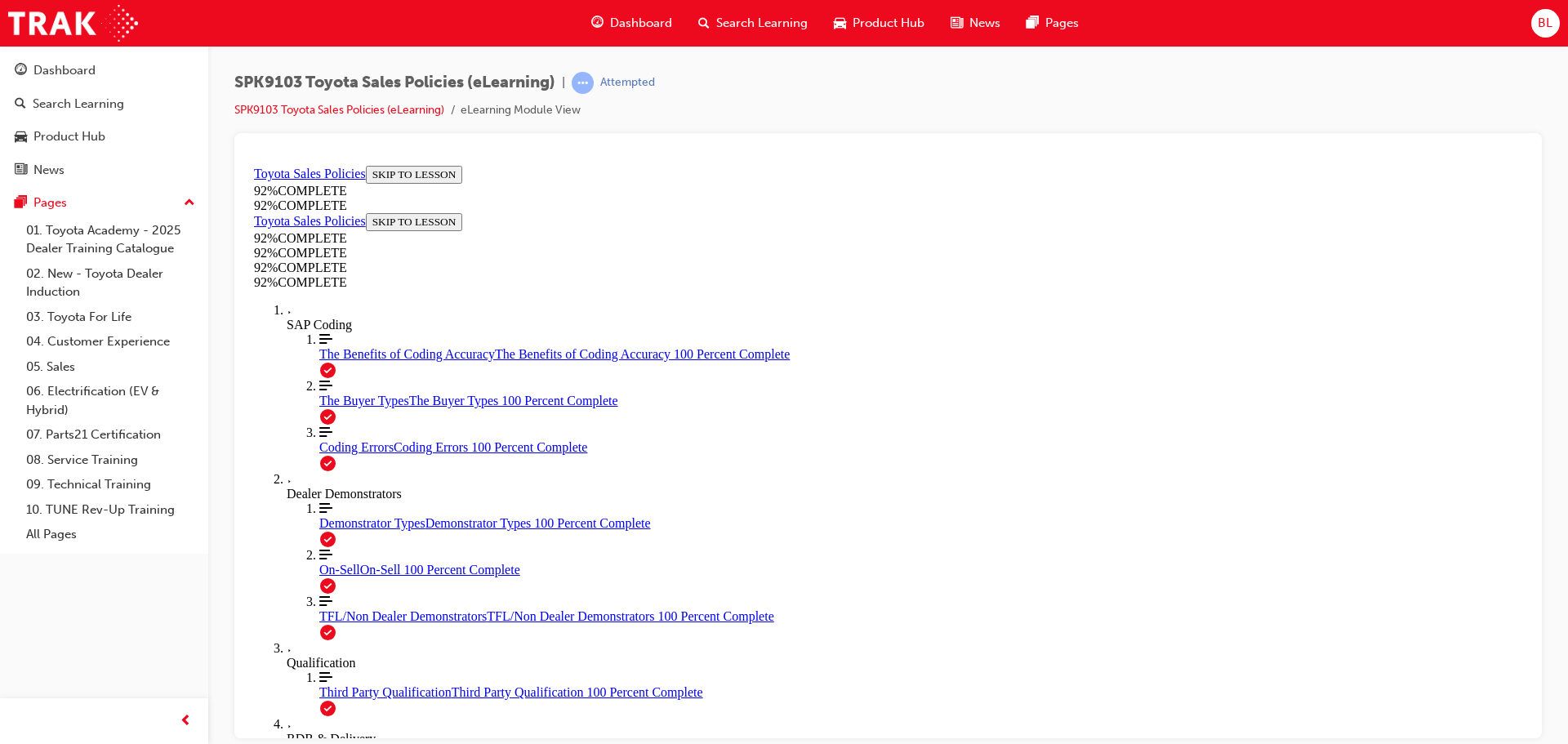
scroll to position [213, 0]
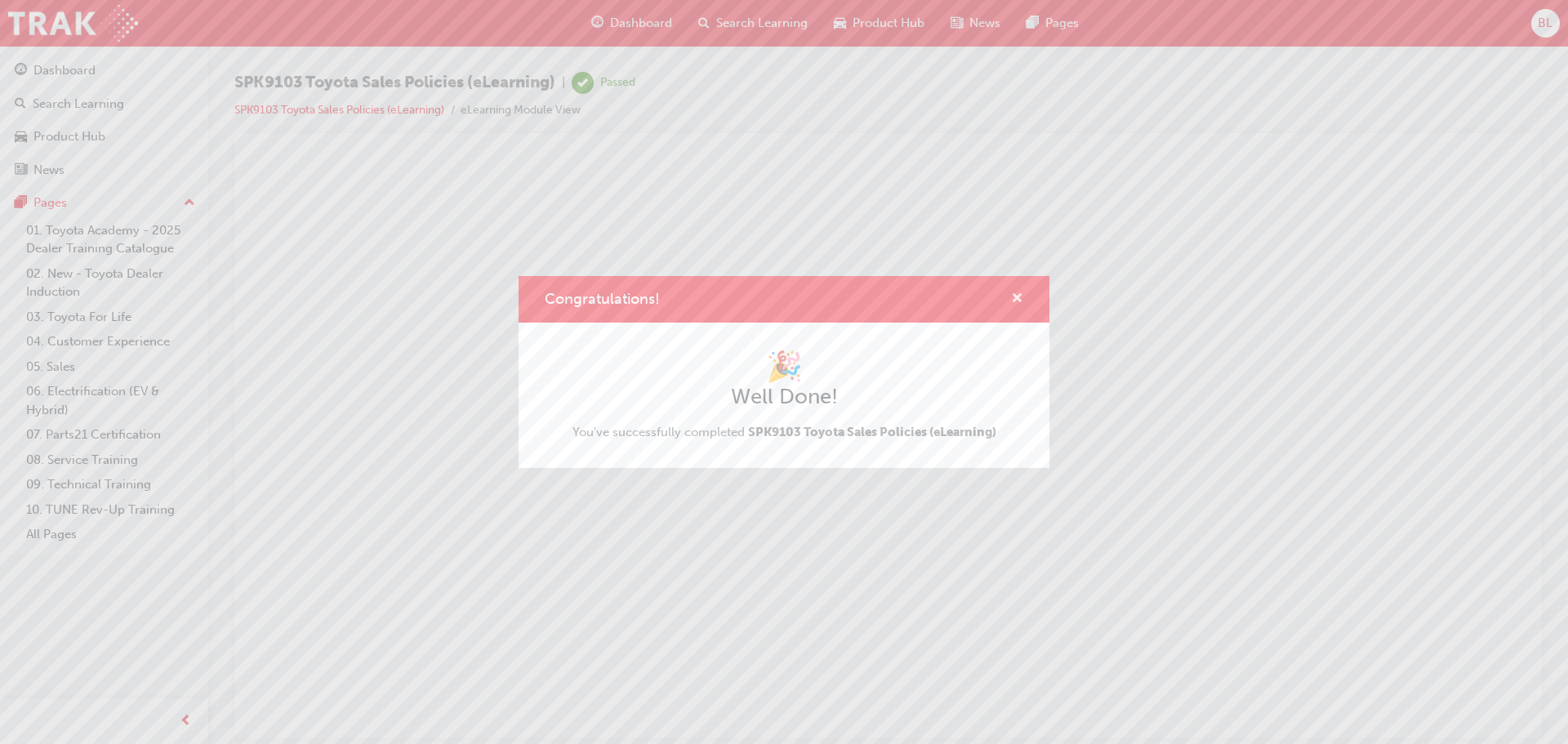
click at [1014, 297] on span "cross-icon" at bounding box center [1016, 300] width 12 height 15
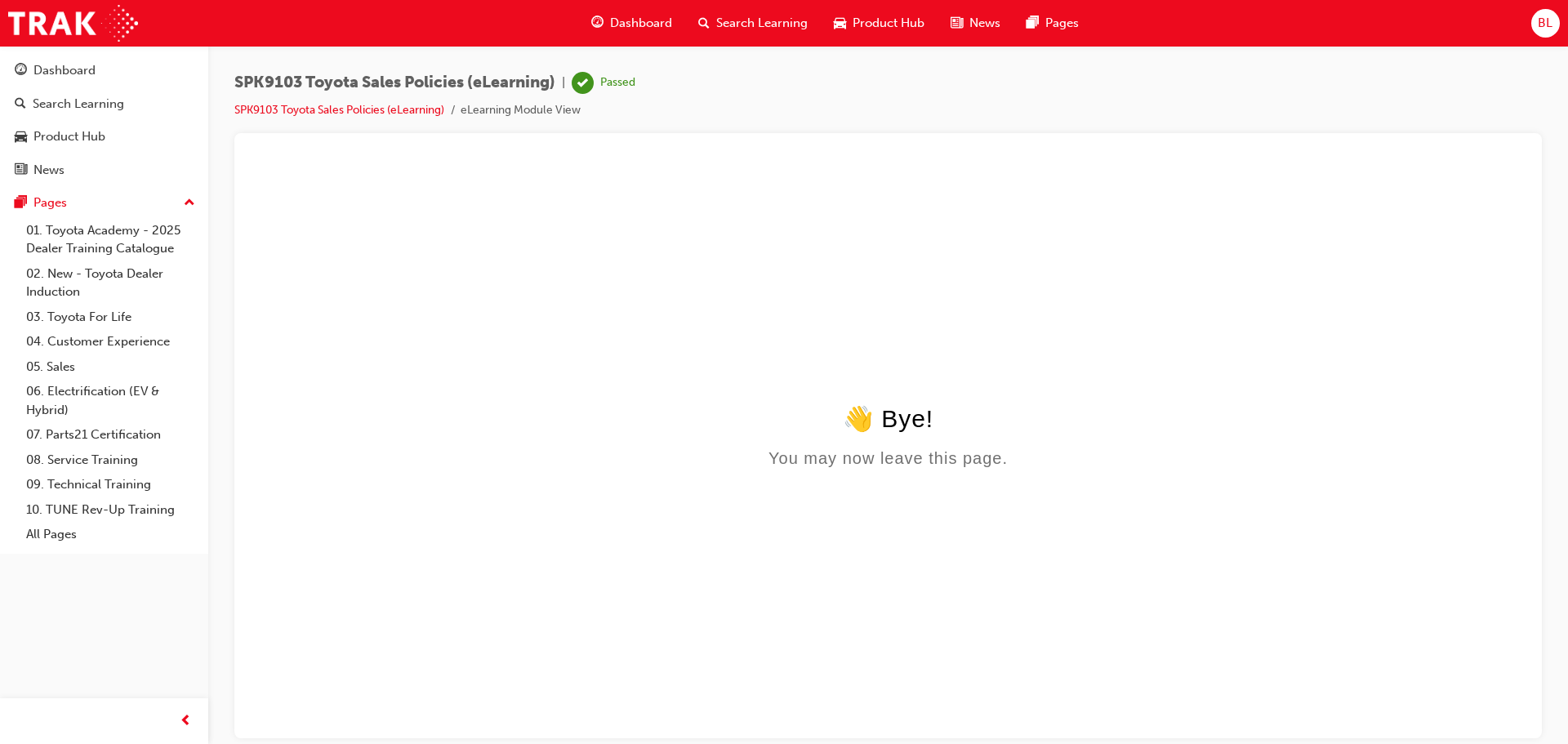
click at [696, 24] on div "Search Learning" at bounding box center [752, 23] width 135 height 33
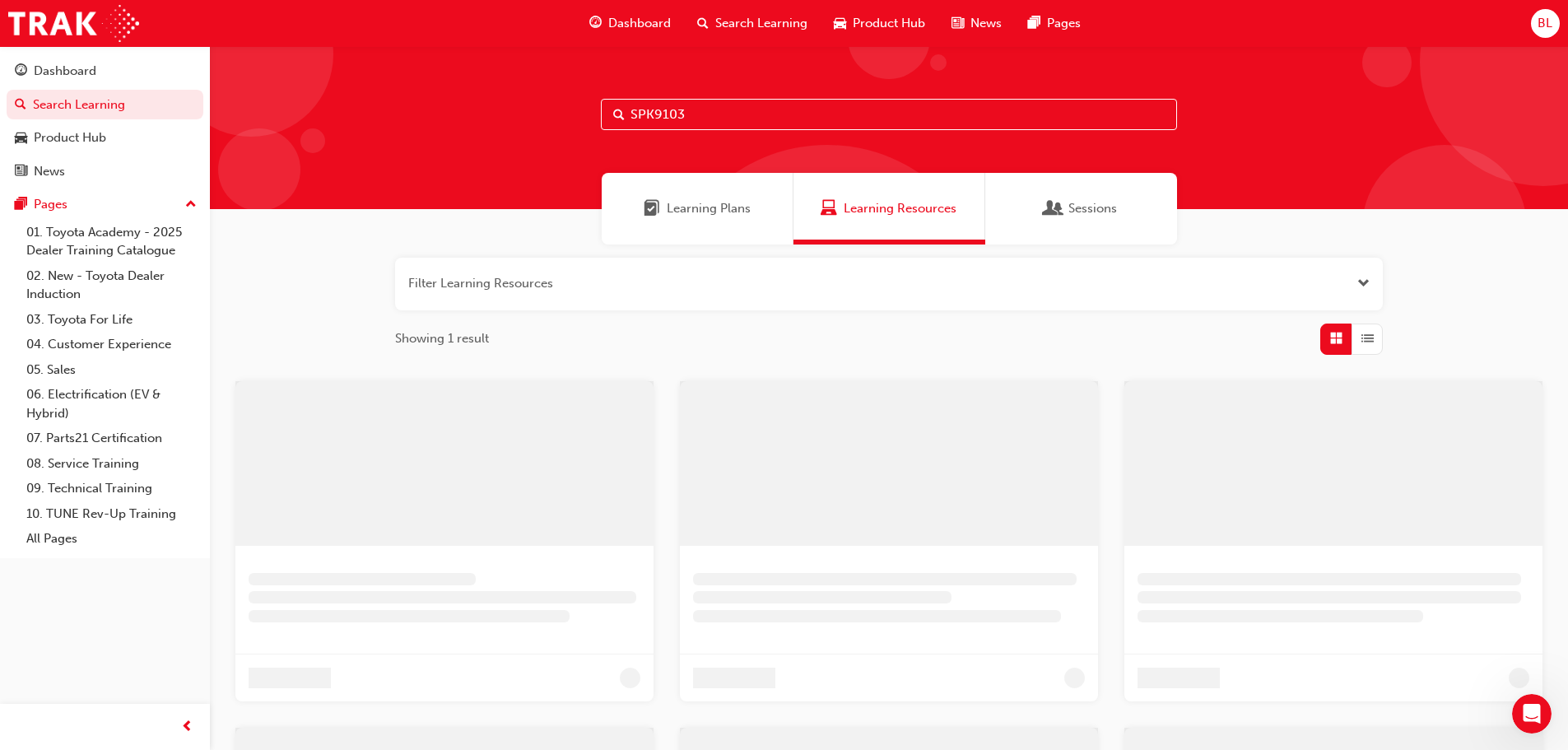
click at [724, 114] on input "SPK9103" at bounding box center [888, 115] width 576 height 32
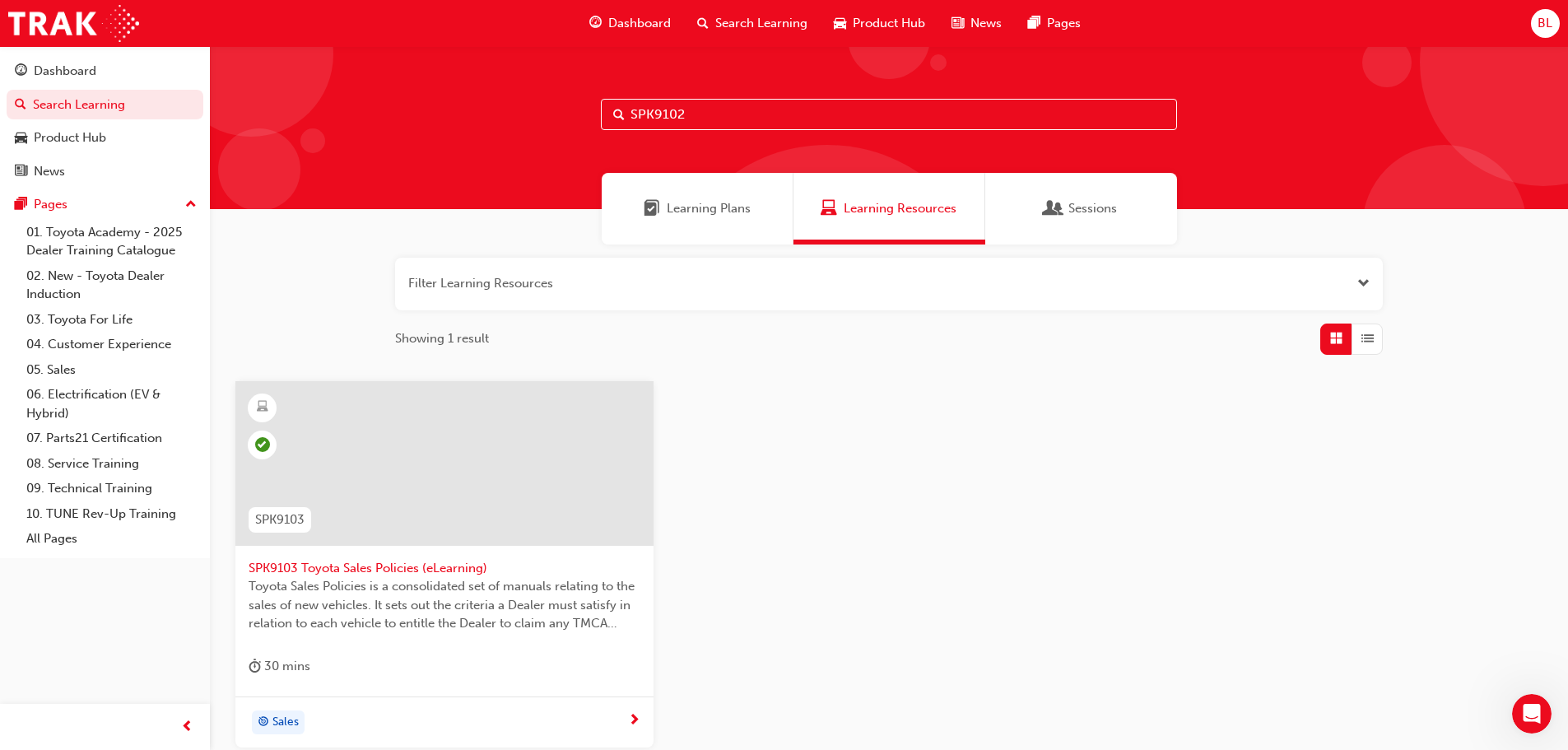
type input "SPK9102"
click at [380, 567] on span "SPK9102 Toyota Fleet Plan (eLearning)" at bounding box center [444, 568] width 392 height 19
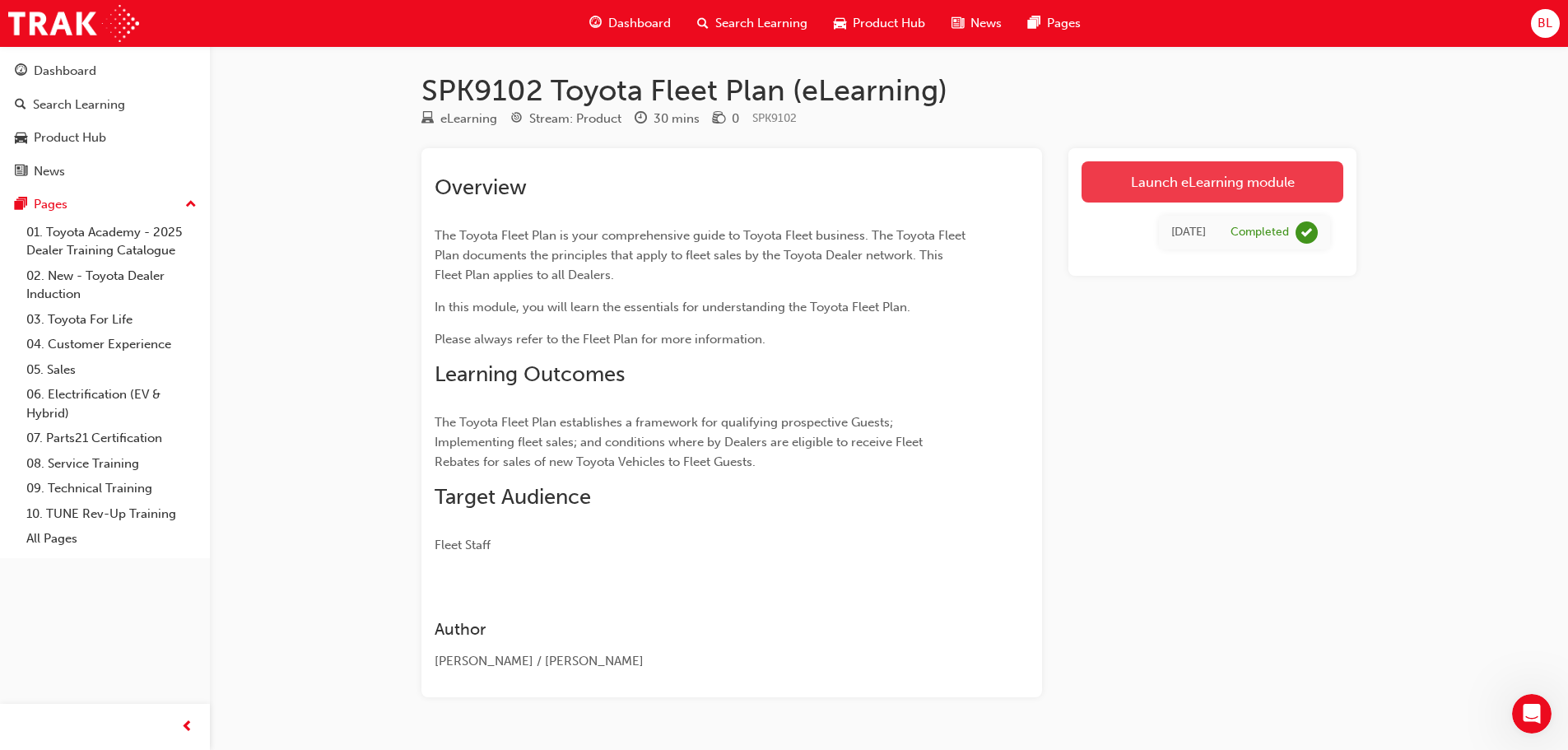
click at [1269, 190] on link "Launch eLearning module" at bounding box center [1213, 182] width 261 height 41
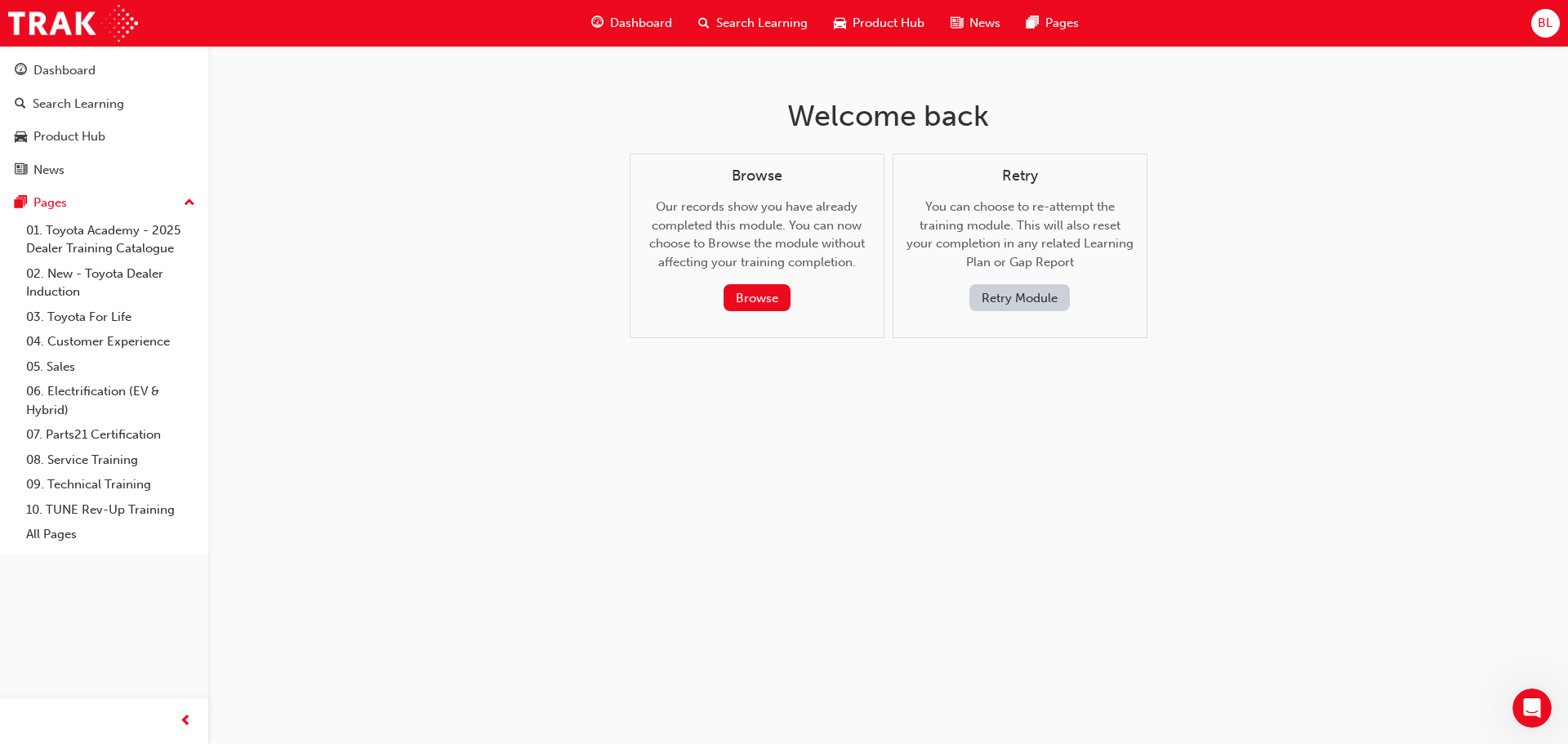
click at [1023, 294] on button "Retry Module" at bounding box center [1019, 297] width 100 height 27
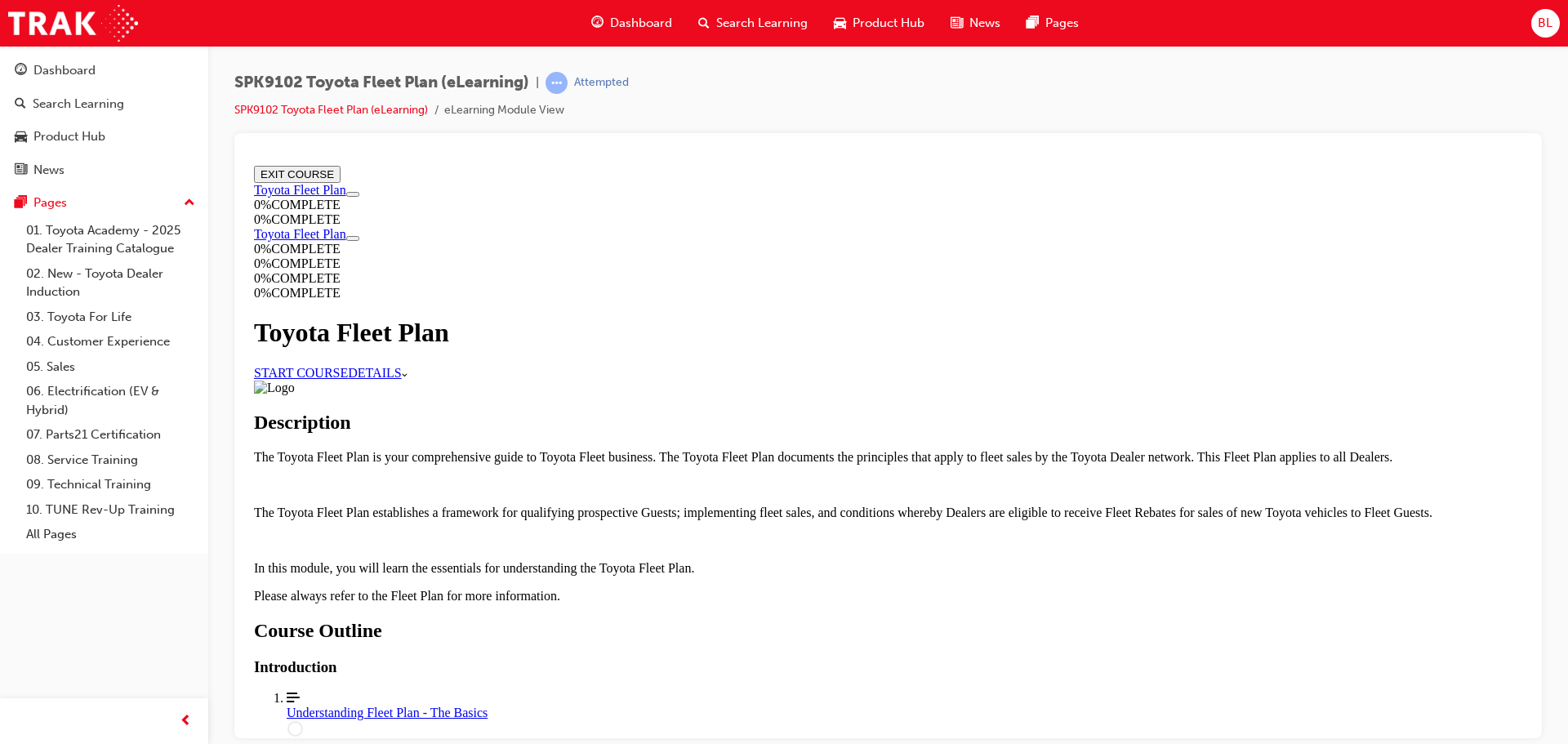
click at [348, 375] on link "START COURSE" at bounding box center [301, 372] width 94 height 14
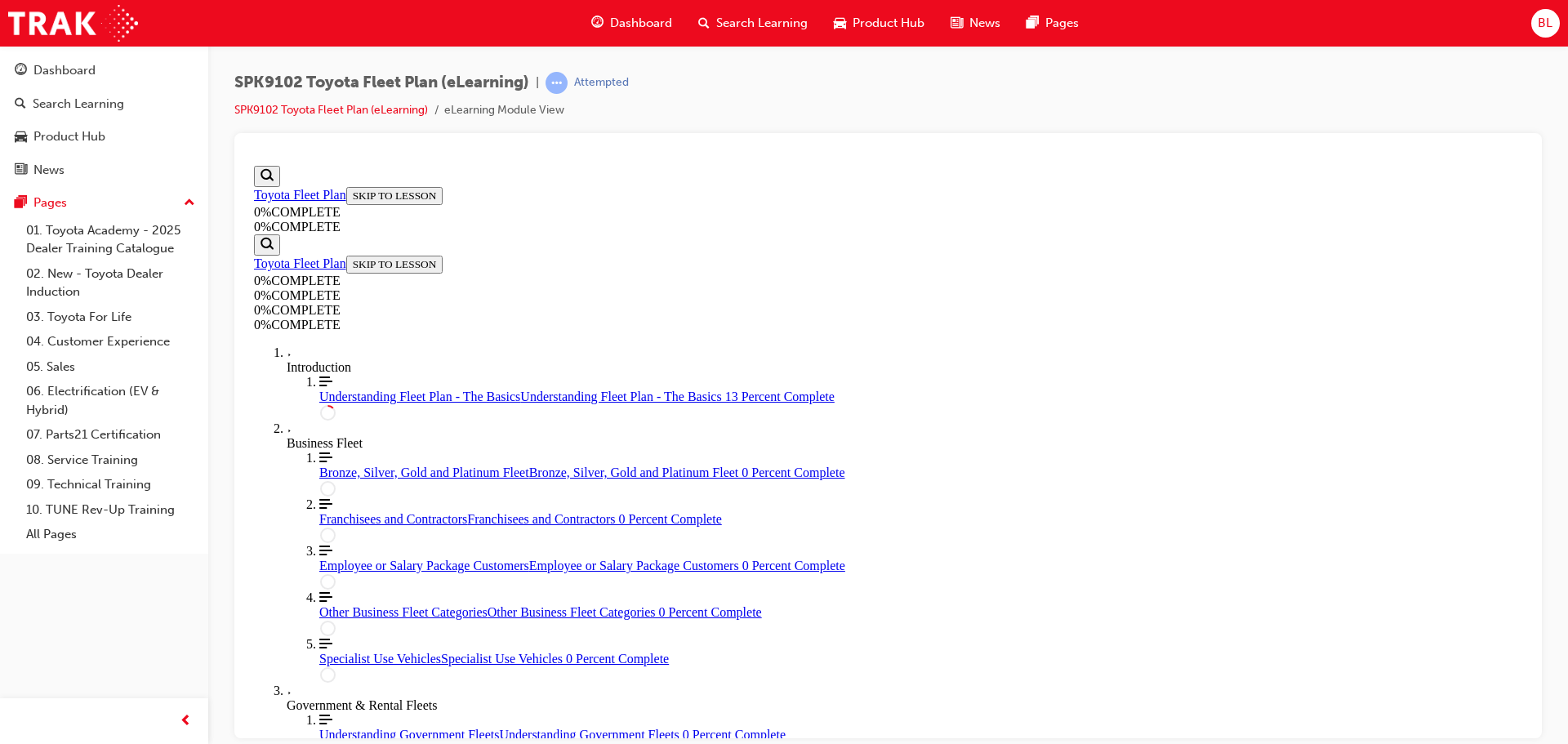
scroll to position [220, 0]
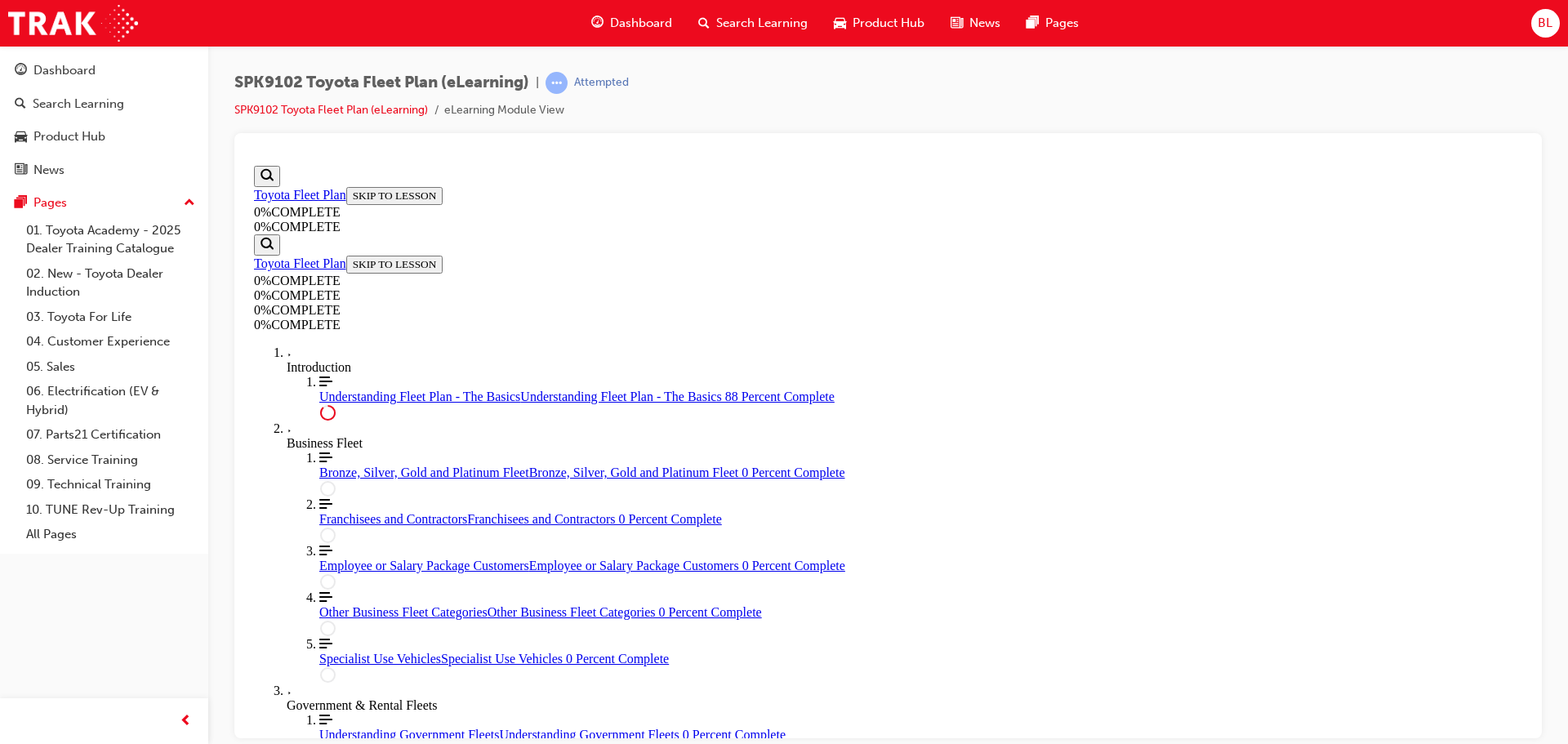
drag, startPoint x: 876, startPoint y: 587, endPoint x: 1139, endPoint y: 294, distance: 393.7
drag, startPoint x: 848, startPoint y: 395, endPoint x: 1125, endPoint y: 398, distance: 277.0
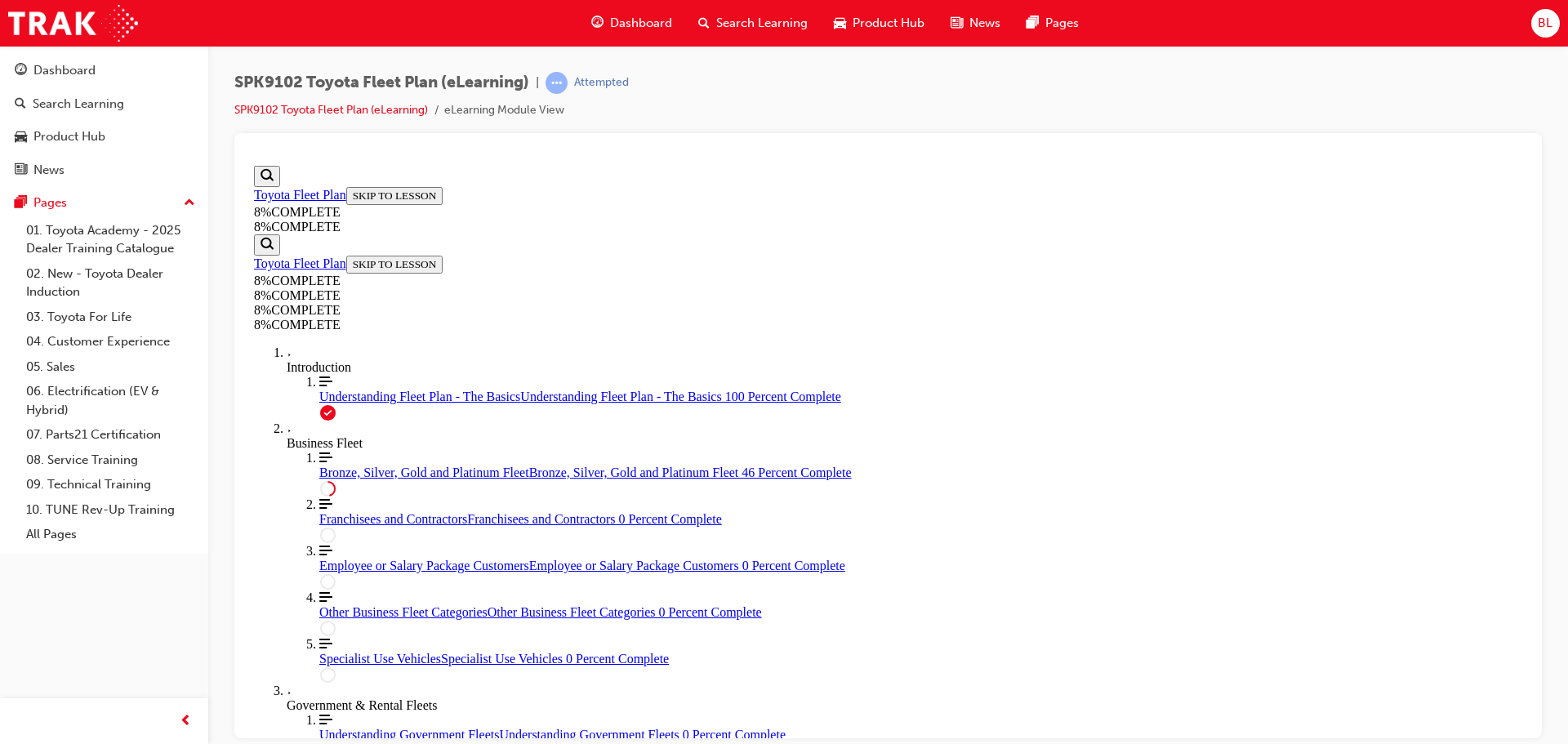
drag, startPoint x: 858, startPoint y: 489, endPoint x: 1089, endPoint y: 586, distance: 250.5
drag, startPoint x: 807, startPoint y: 501, endPoint x: 887, endPoint y: 498, distance: 80.1
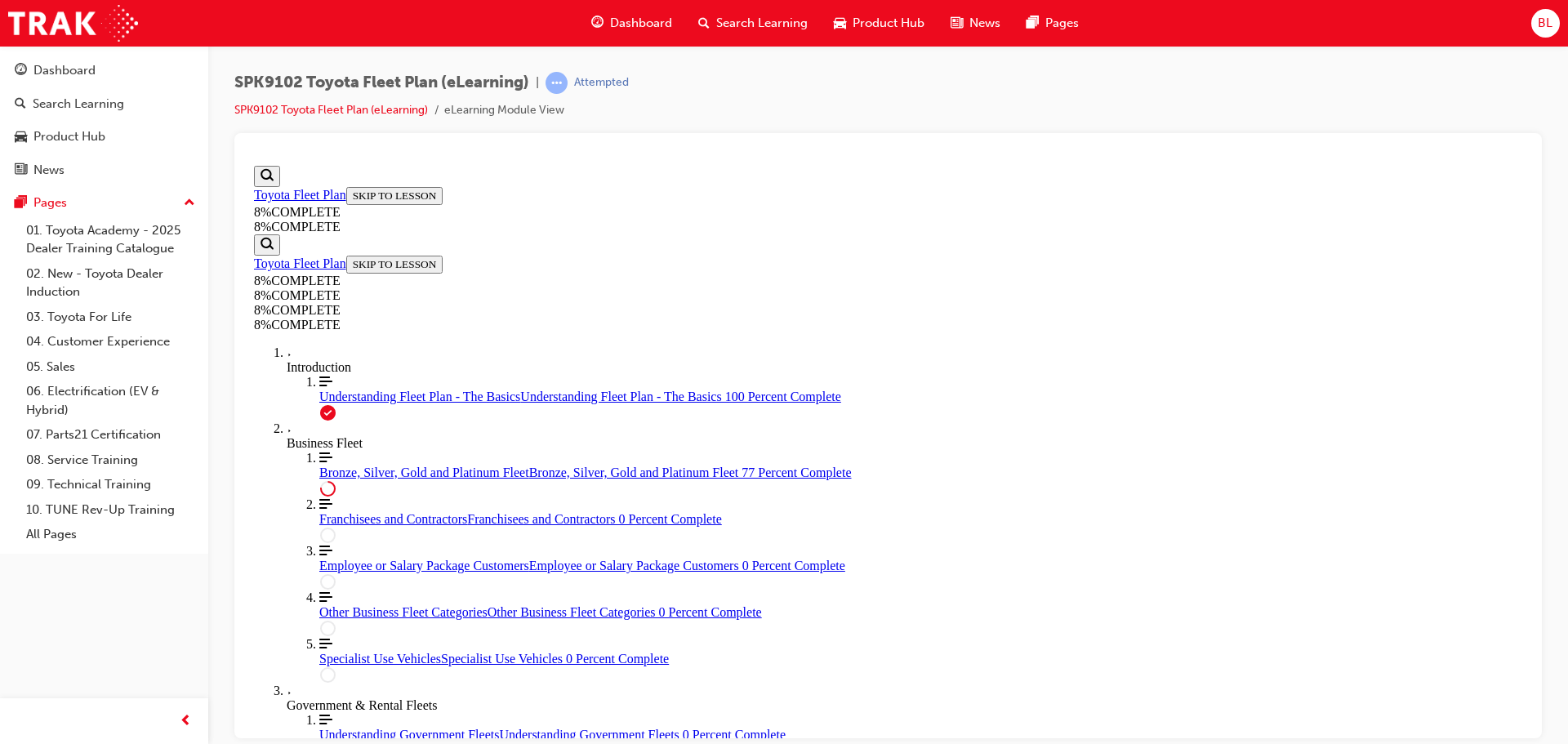
drag, startPoint x: 867, startPoint y: 421, endPoint x: 991, endPoint y: 409, distance: 124.6
drag, startPoint x: 863, startPoint y: 342, endPoint x: 966, endPoint y: 510, distance: 197.1
drag, startPoint x: 846, startPoint y: 332, endPoint x: 928, endPoint y: 328, distance: 82.1
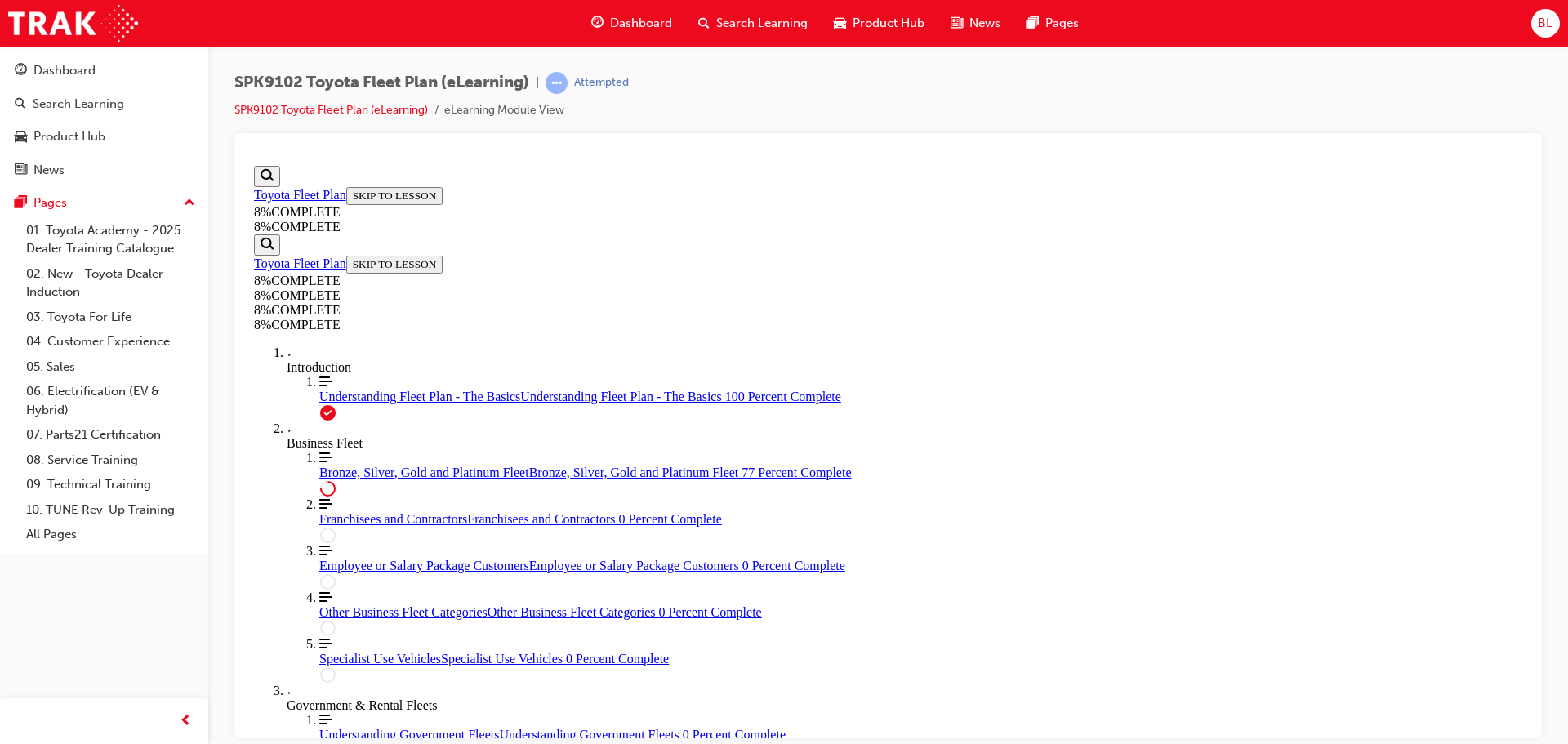
drag, startPoint x: 848, startPoint y: 586, endPoint x: 922, endPoint y: 586, distance: 74.0
drag, startPoint x: 876, startPoint y: 425, endPoint x: 959, endPoint y: 600, distance: 193.7
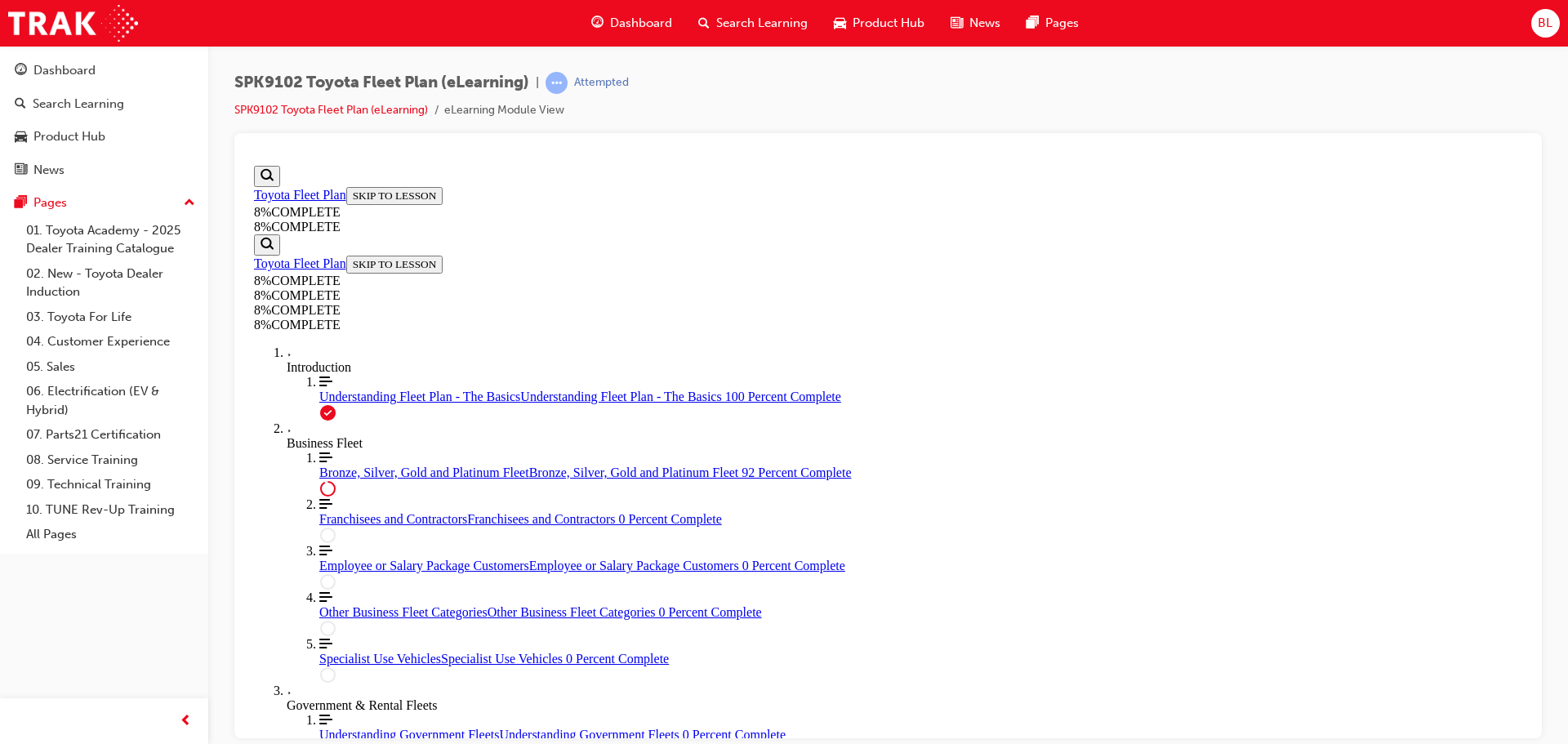
drag, startPoint x: 859, startPoint y: 525, endPoint x: 941, endPoint y: 521, distance: 82.1
drag, startPoint x: 920, startPoint y: 441, endPoint x: 933, endPoint y: 441, distance: 13.0
drag, startPoint x: 914, startPoint y: 425, endPoint x: 943, endPoint y: 498, distance: 78.5
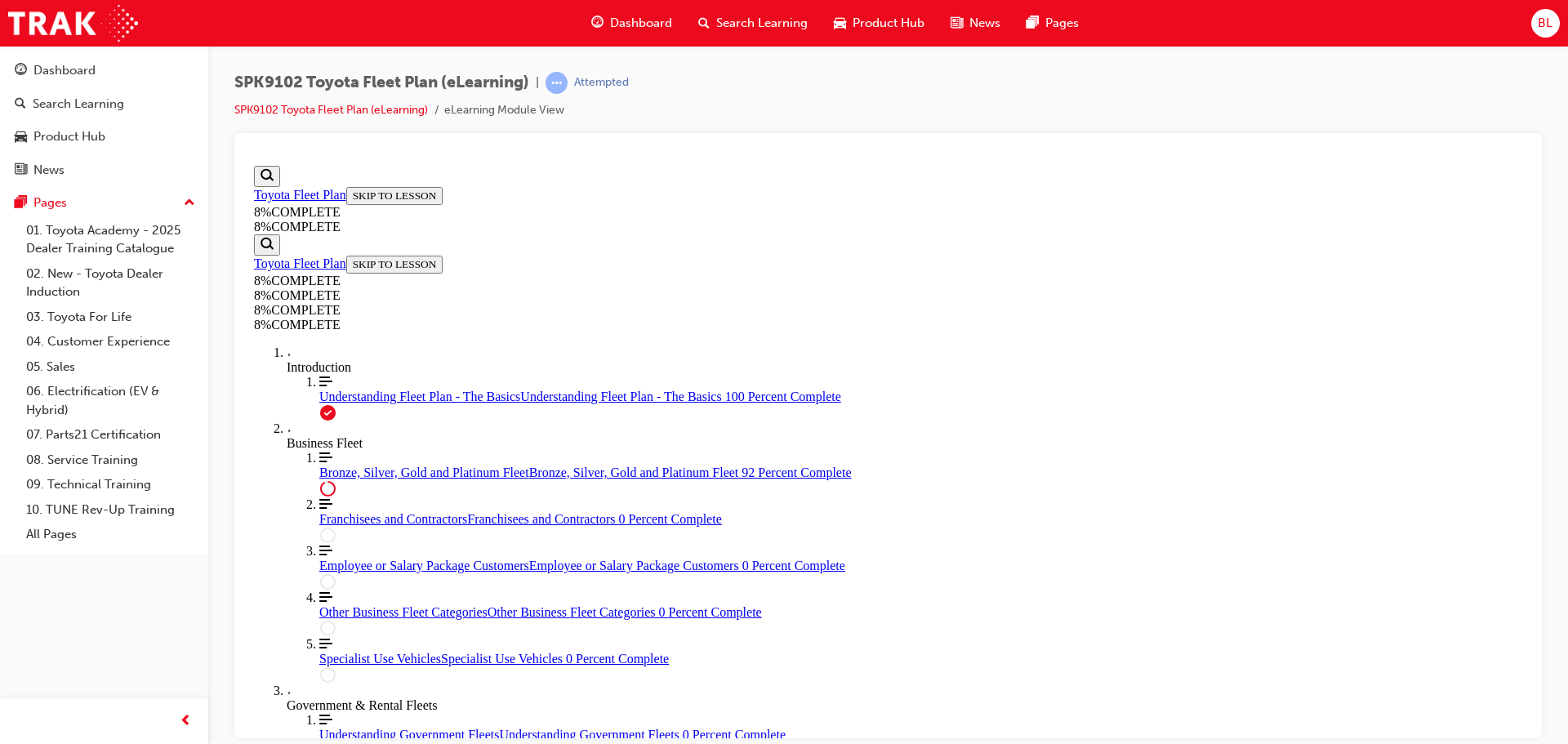
drag, startPoint x: 903, startPoint y: 440, endPoint x: 956, endPoint y: 488, distance: 71.5
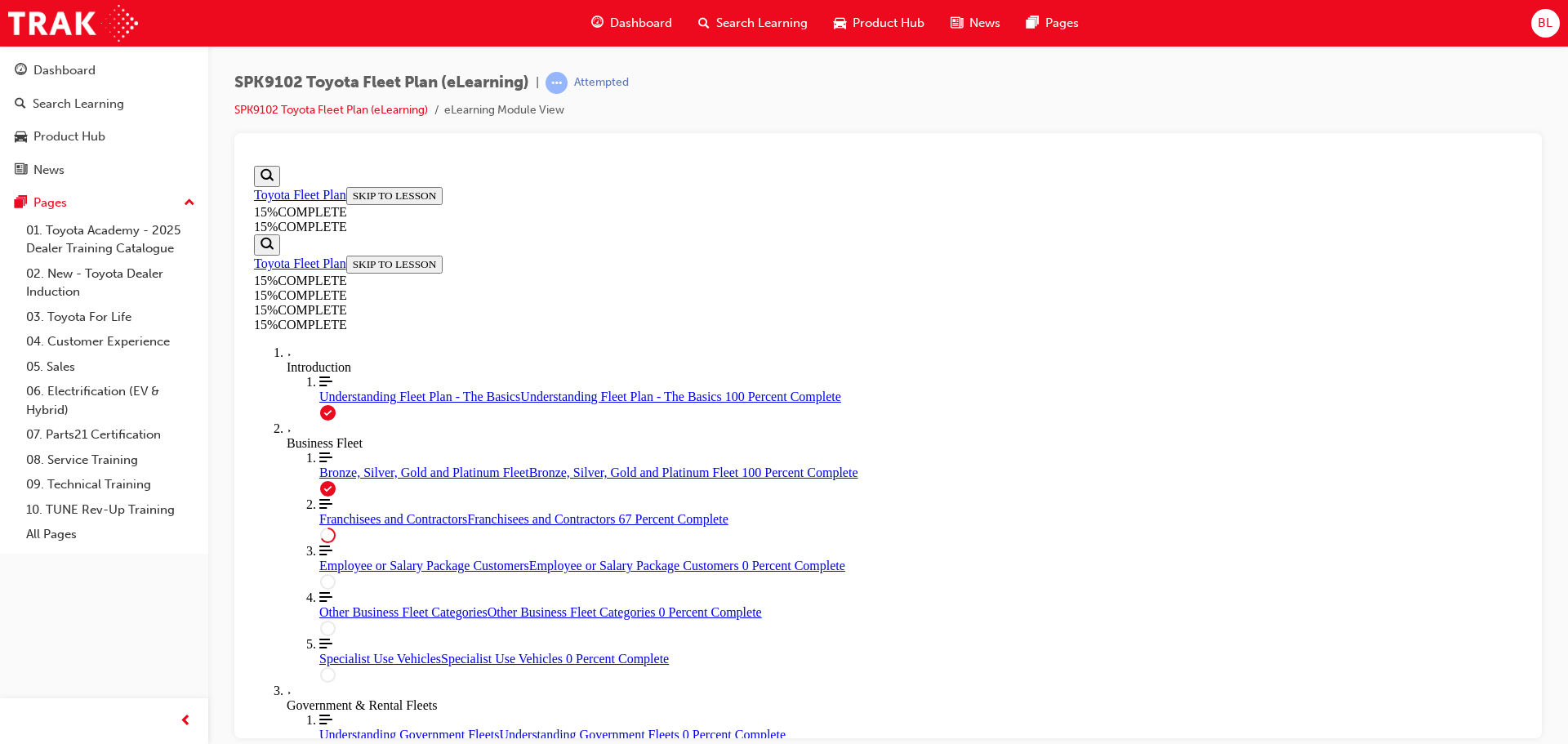
scroll to position [617, 0]
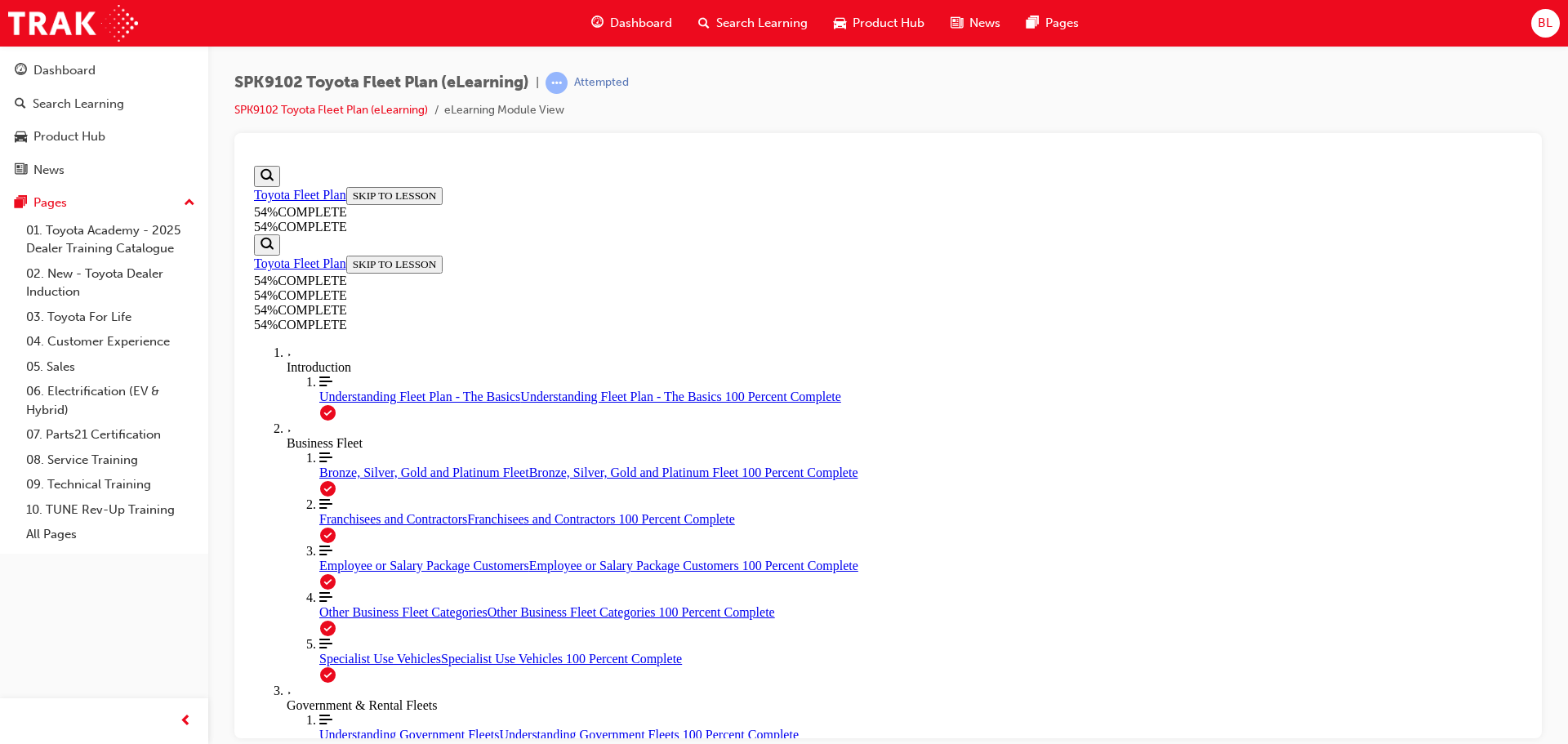
scroll to position [733, 0]
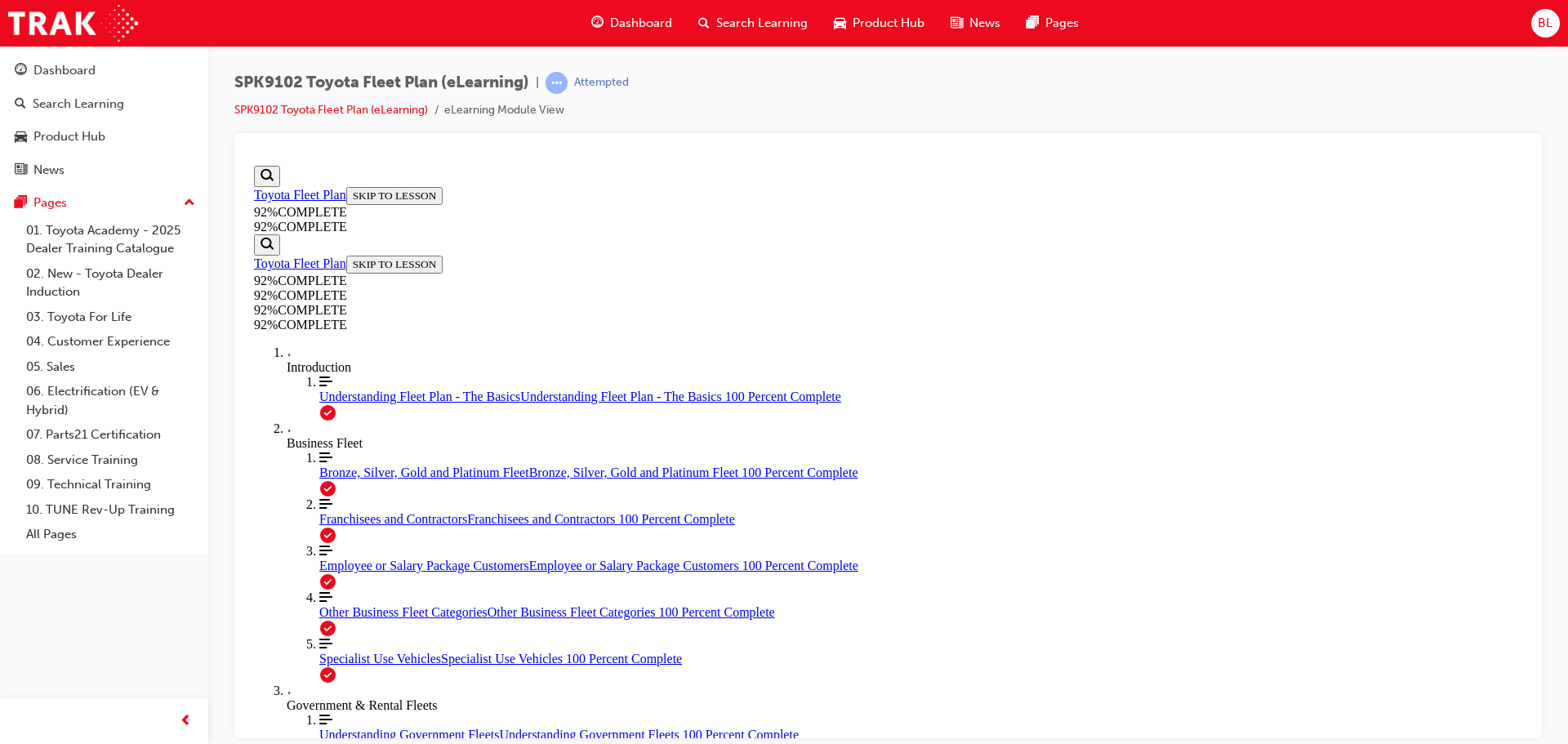
scroll to position [59, 0]
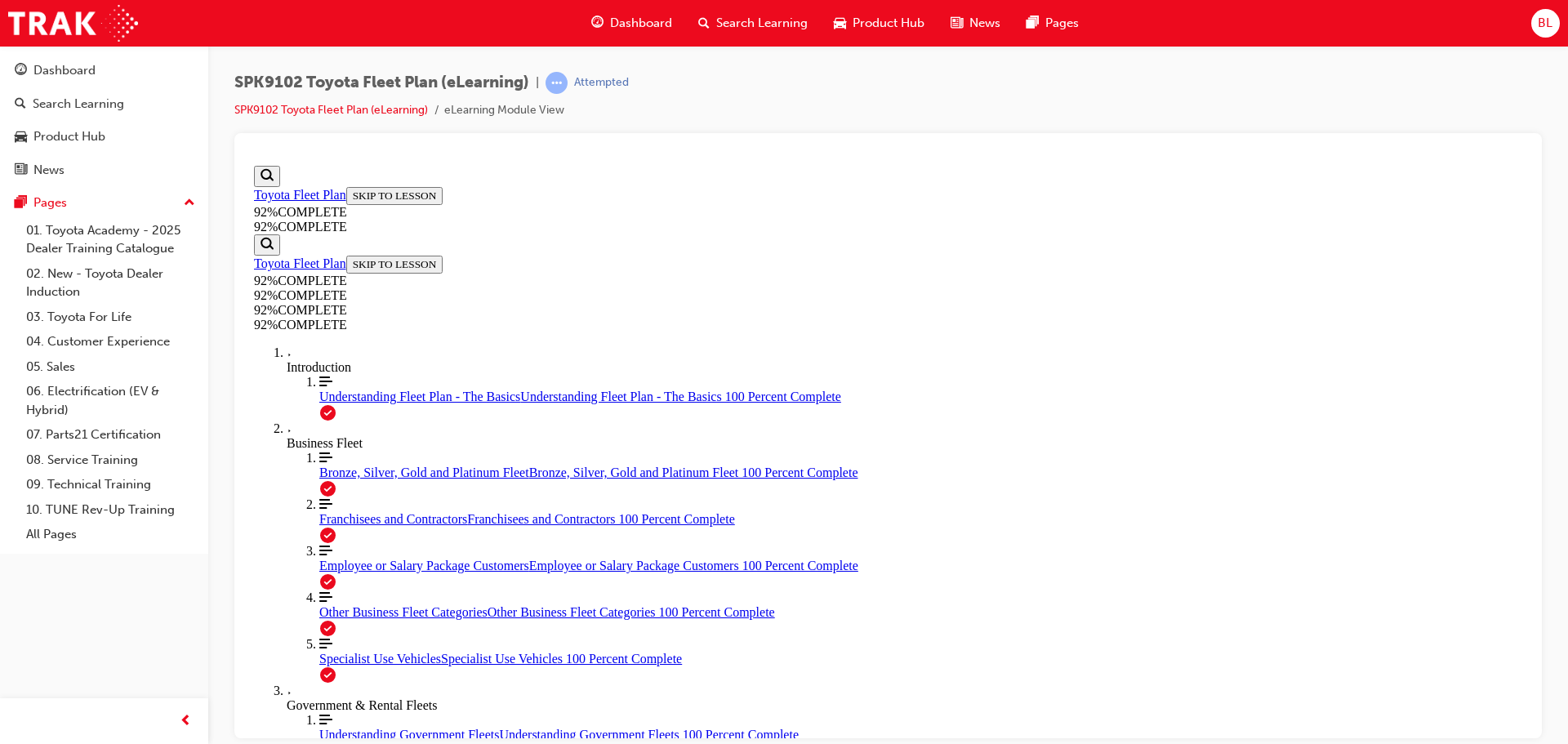
scroll to position [213, 0]
click at [594, 72] on div "Attempted" at bounding box center [587, 83] width 84 height 22
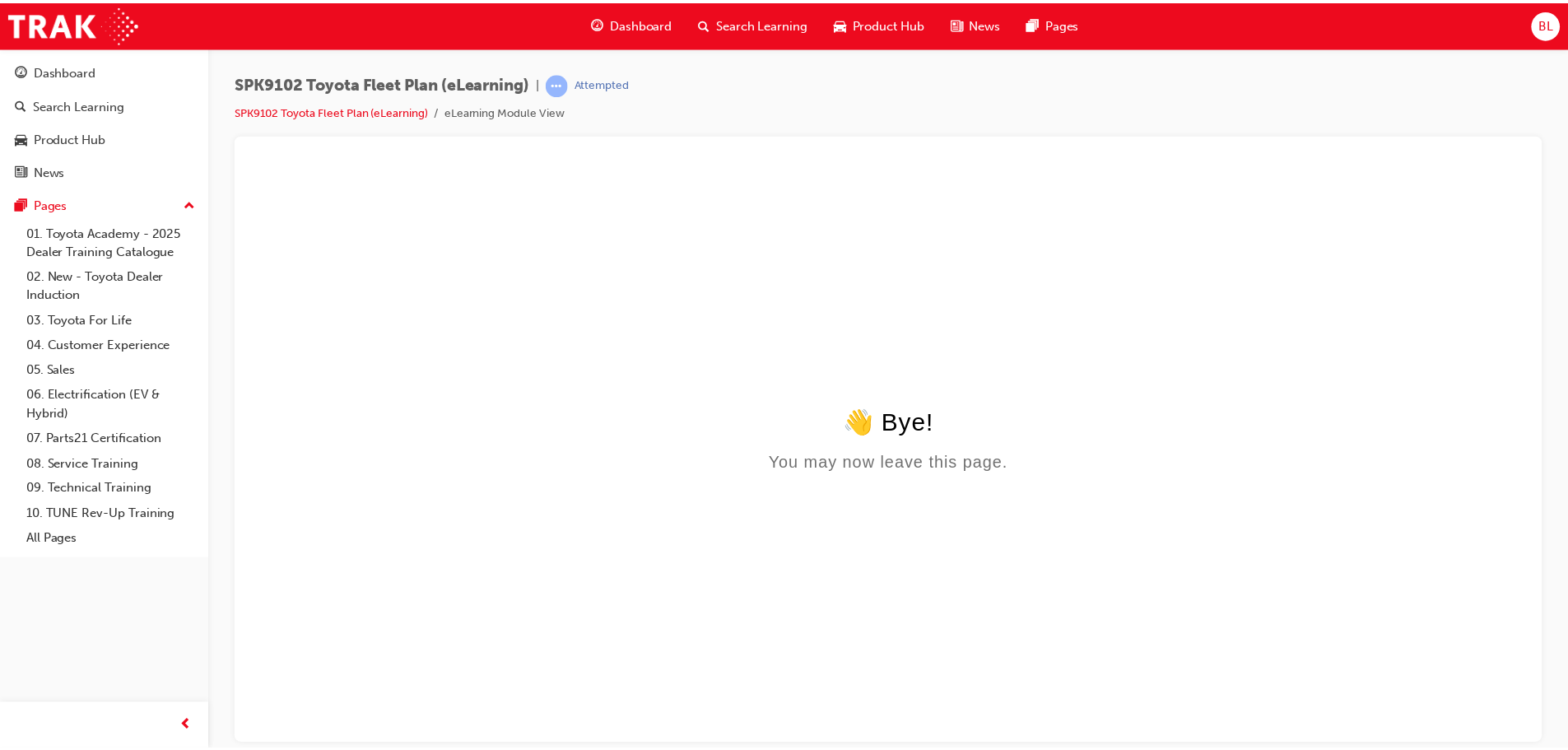
scroll to position [0, 0]
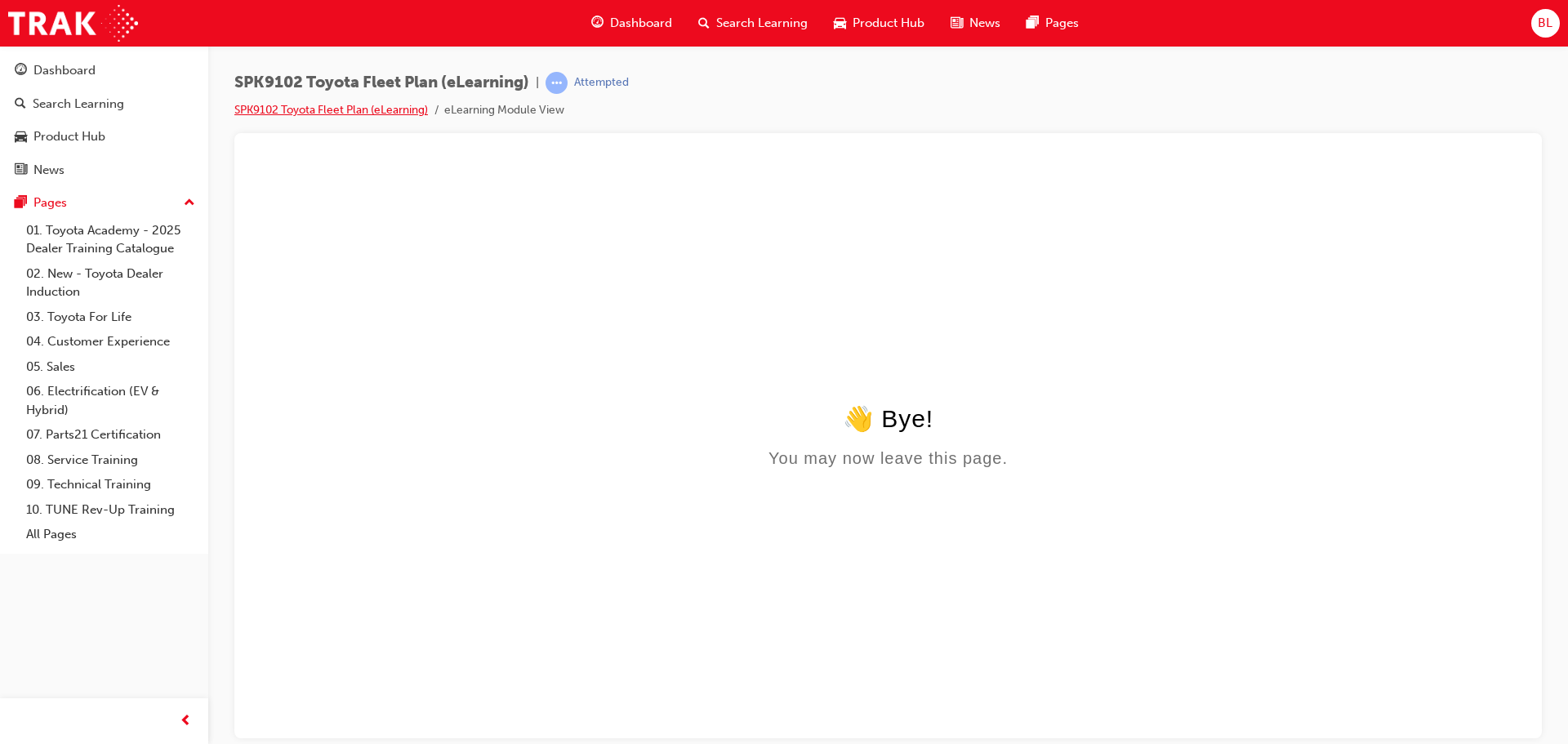
click at [354, 113] on link "SPK9102 Toyota Fleet Plan (eLearning)" at bounding box center [331, 109] width 193 height 14
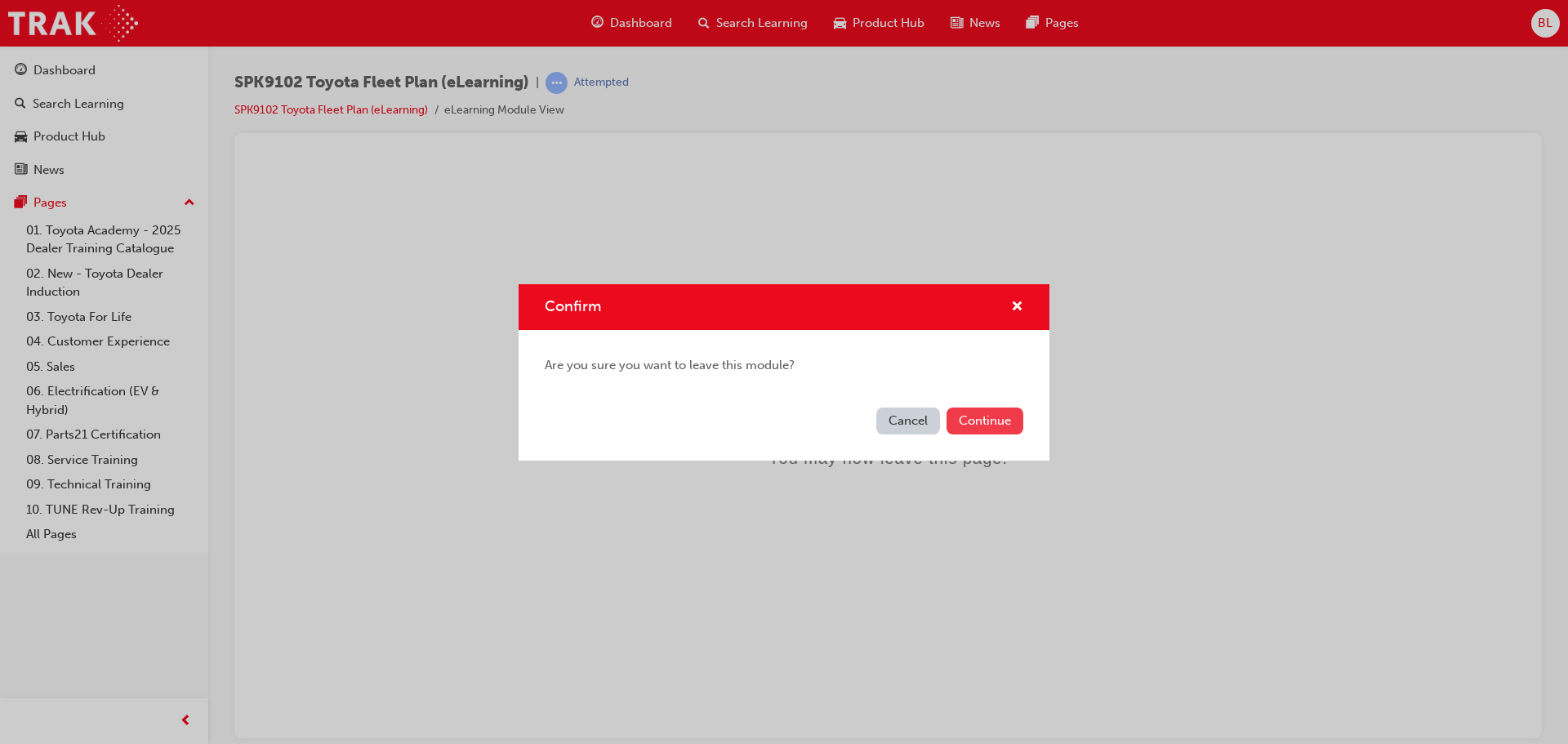
click at [986, 418] on button "Continue" at bounding box center [984, 420] width 76 height 27
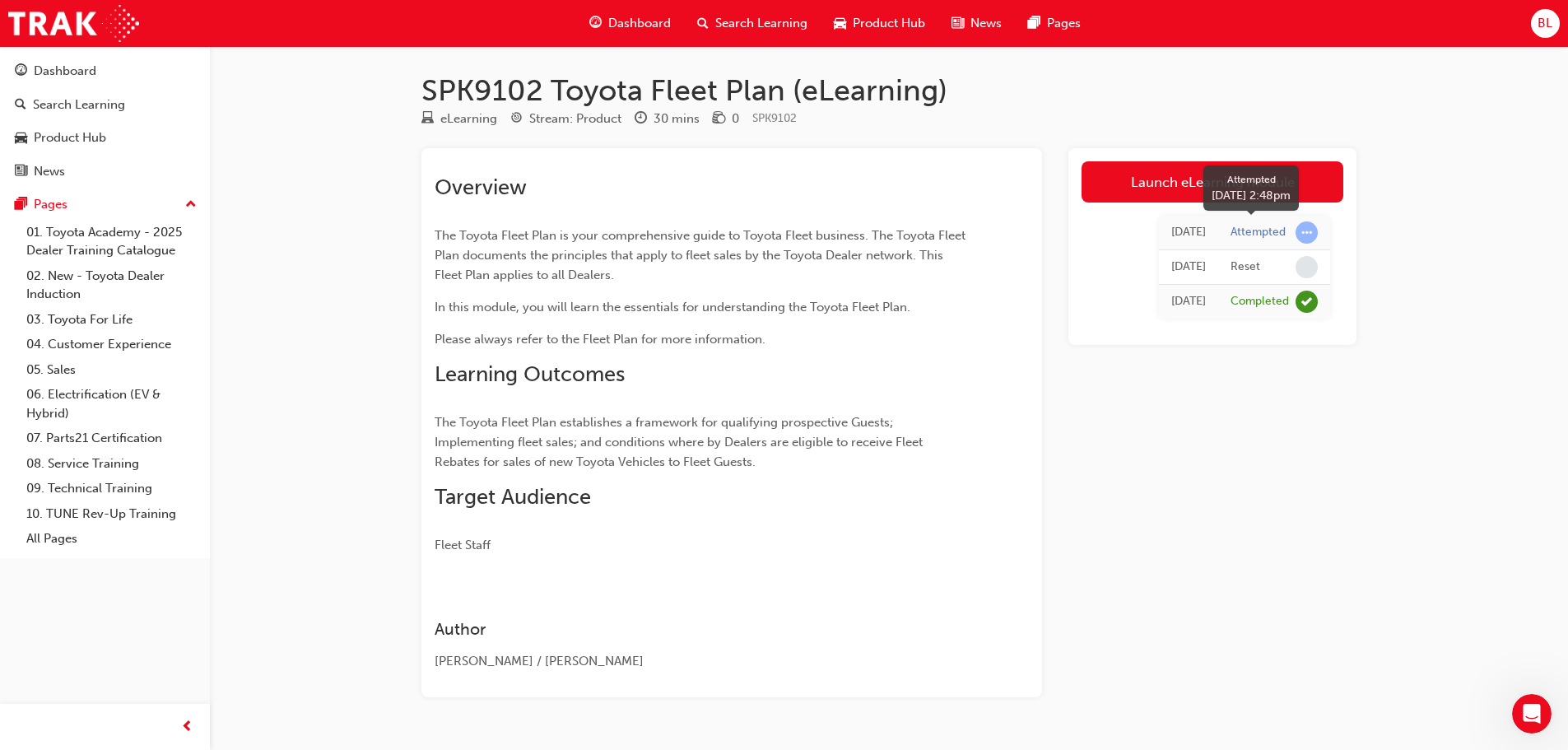
click at [1260, 233] on div "Attempted" at bounding box center [1257, 232] width 55 height 16
click at [1257, 273] on div "Reset" at bounding box center [1245, 267] width 30 height 16
drag, startPoint x: 1307, startPoint y: 233, endPoint x: 1240, endPoint y: 286, distance: 85.4
click at [1307, 235] on span "learningRecordVerb_ATTEMPT-icon" at bounding box center [1307, 233] width 22 height 22
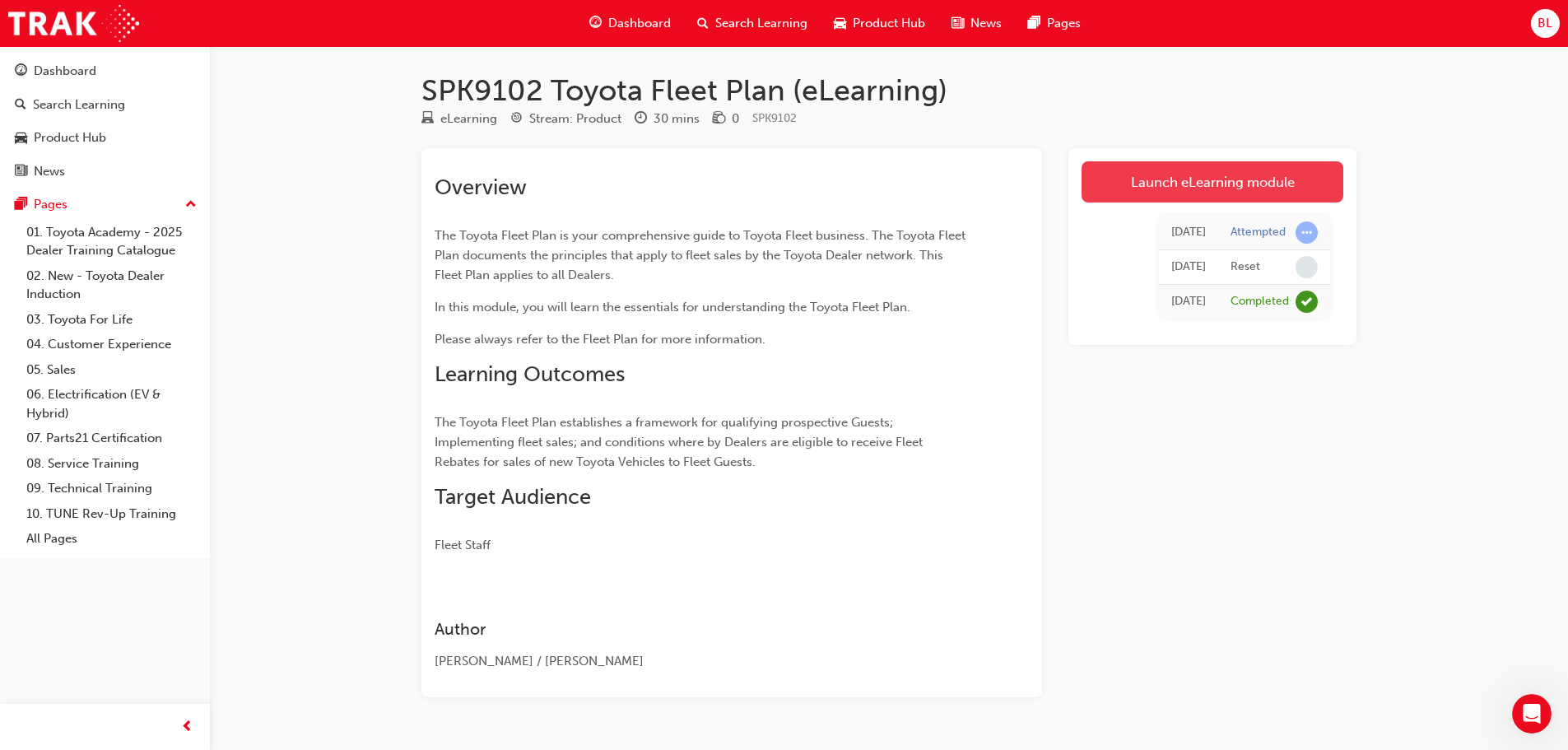
click at [1210, 171] on link "Launch eLearning module" at bounding box center [1213, 182] width 261 height 41
